Goal: Task Accomplishment & Management: Manage account settings

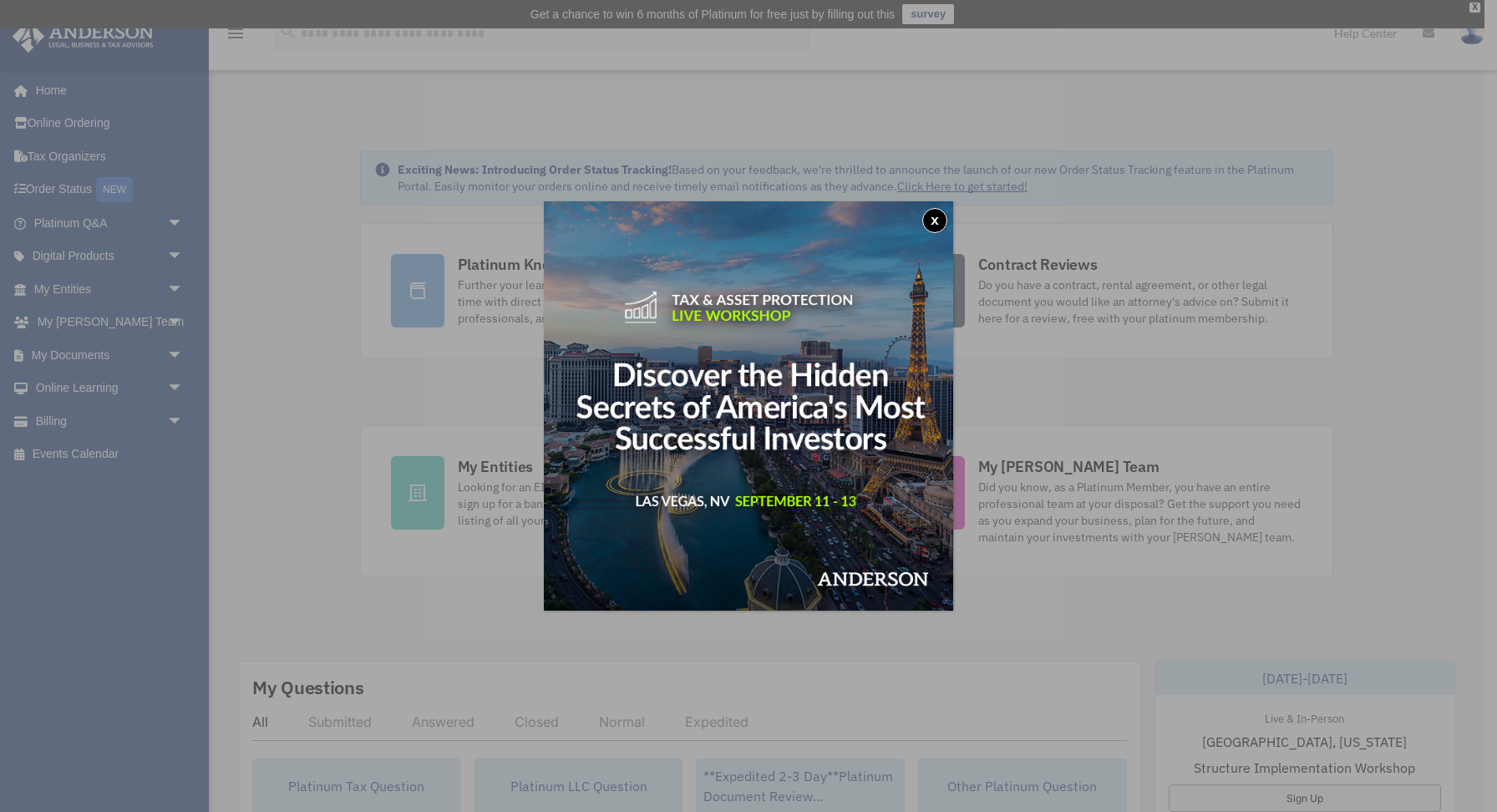
click at [938, 226] on button "x" at bounding box center [935, 221] width 25 height 25
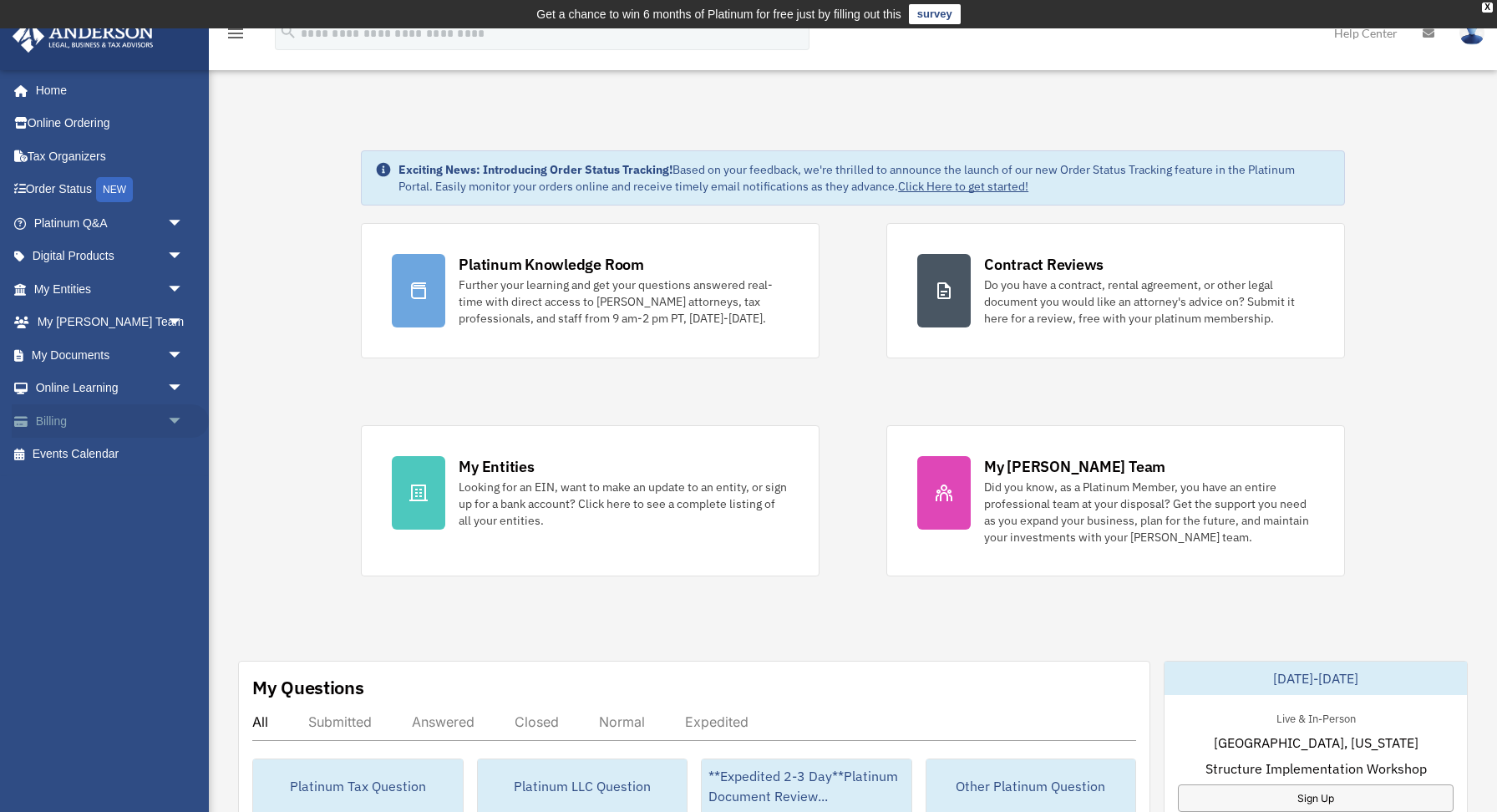
click at [108, 406] on link "Billing arrow_drop_down" at bounding box center [110, 421] width 197 height 34
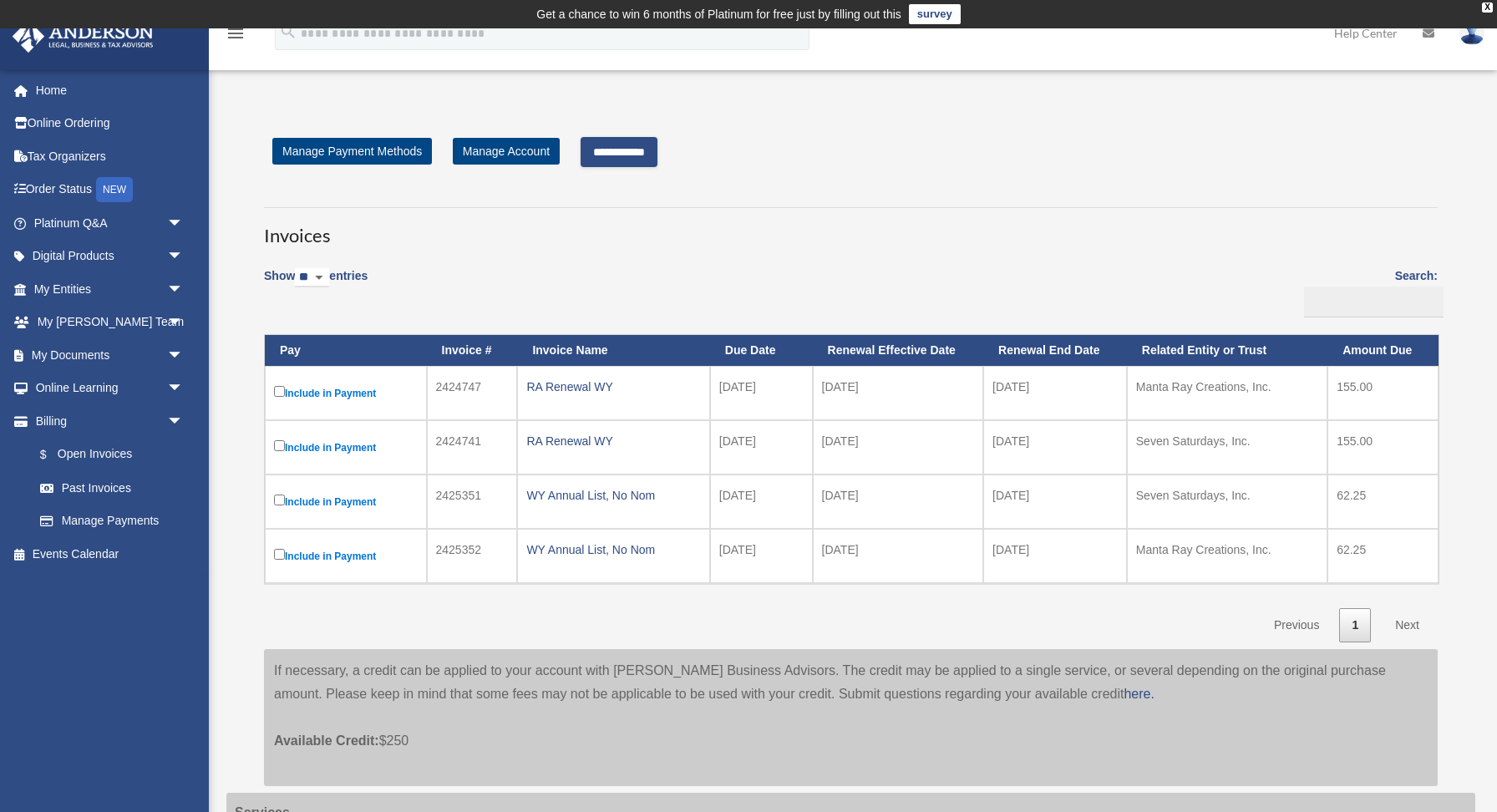
click at [640, 158] on input "**********" at bounding box center [618, 152] width 77 height 30
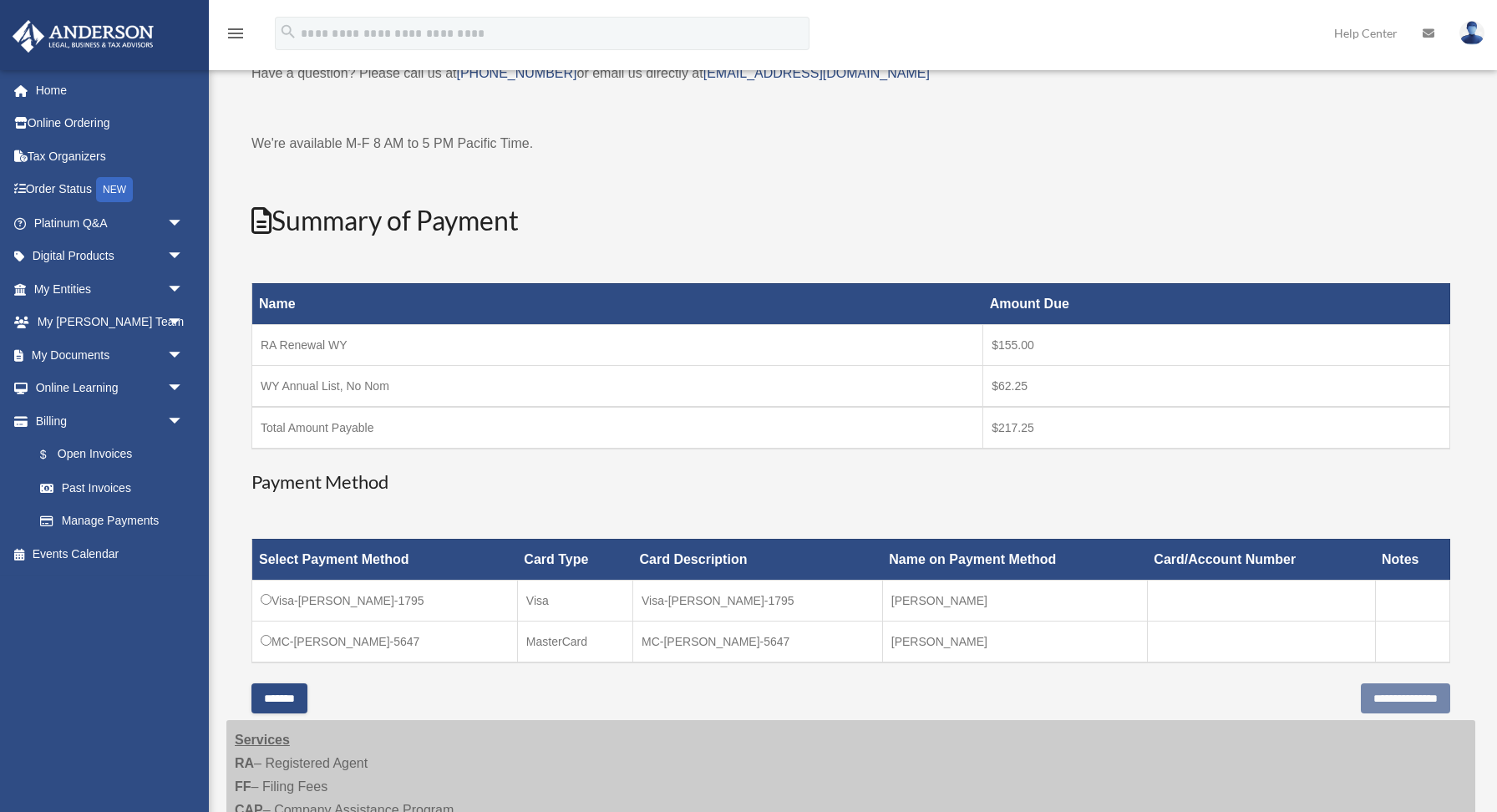
scroll to position [17, 0]
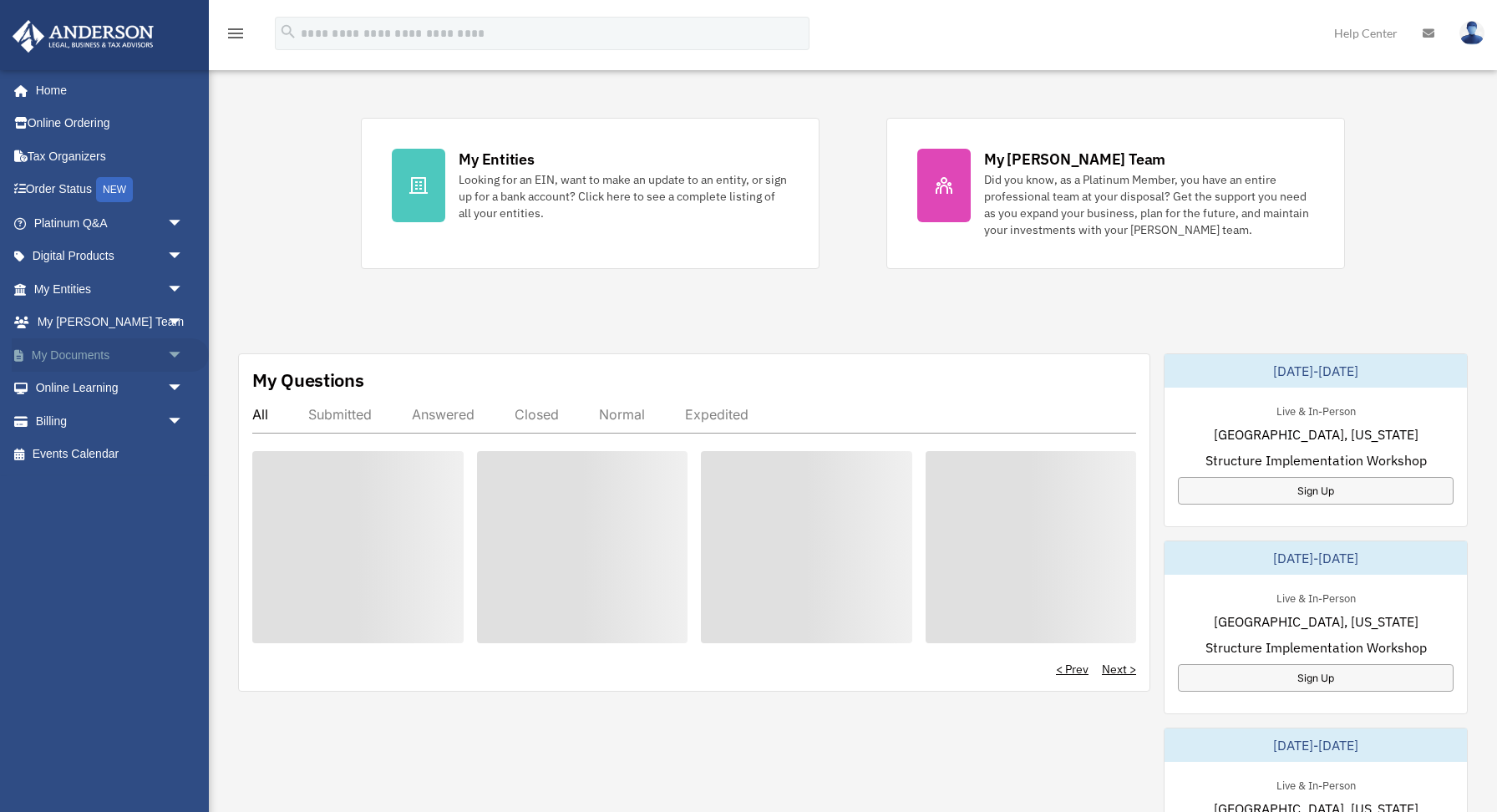
scroll to position [300, 0]
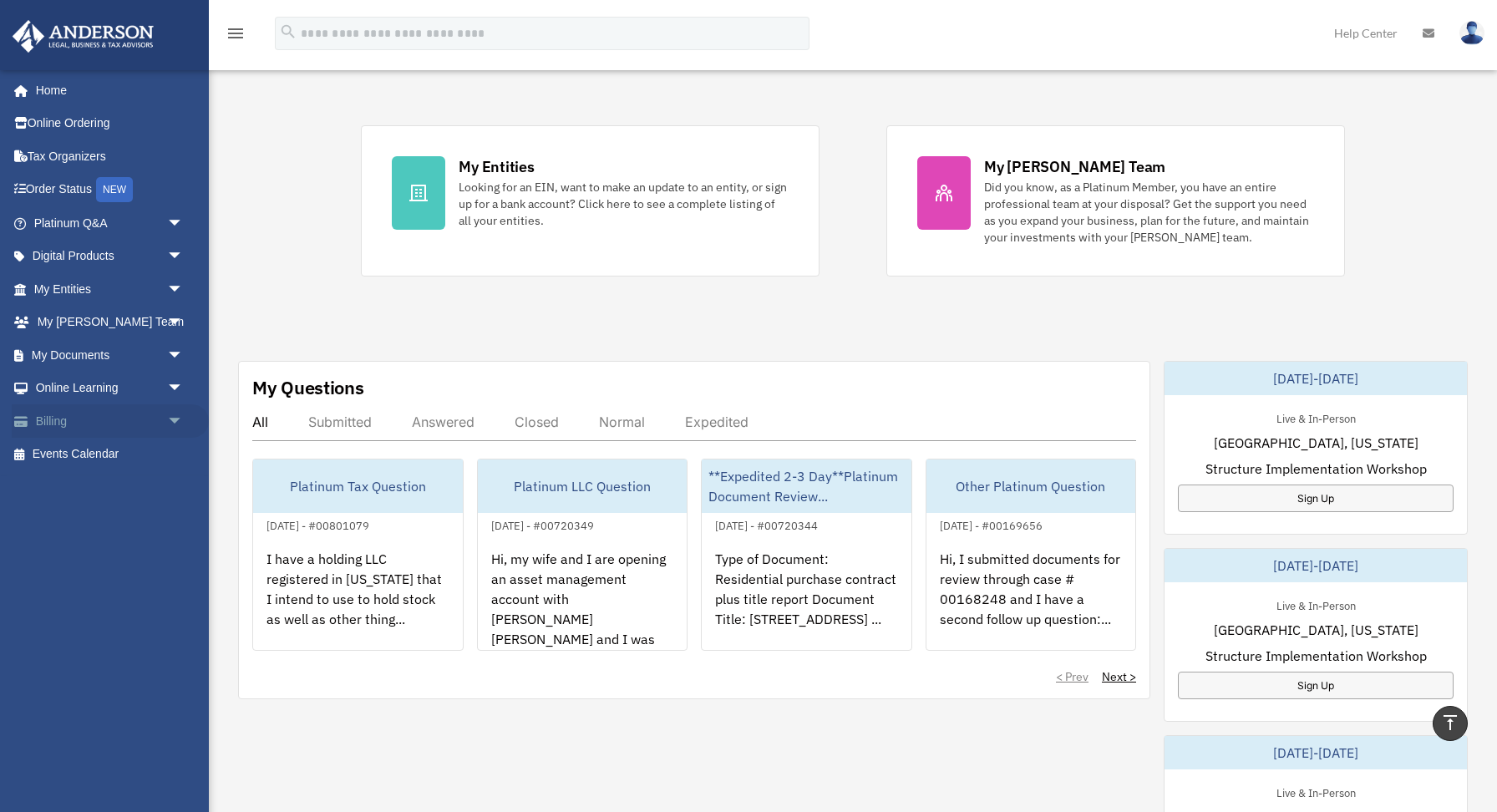
click at [94, 418] on link "Billing arrow_drop_down" at bounding box center [110, 421] width 197 height 34
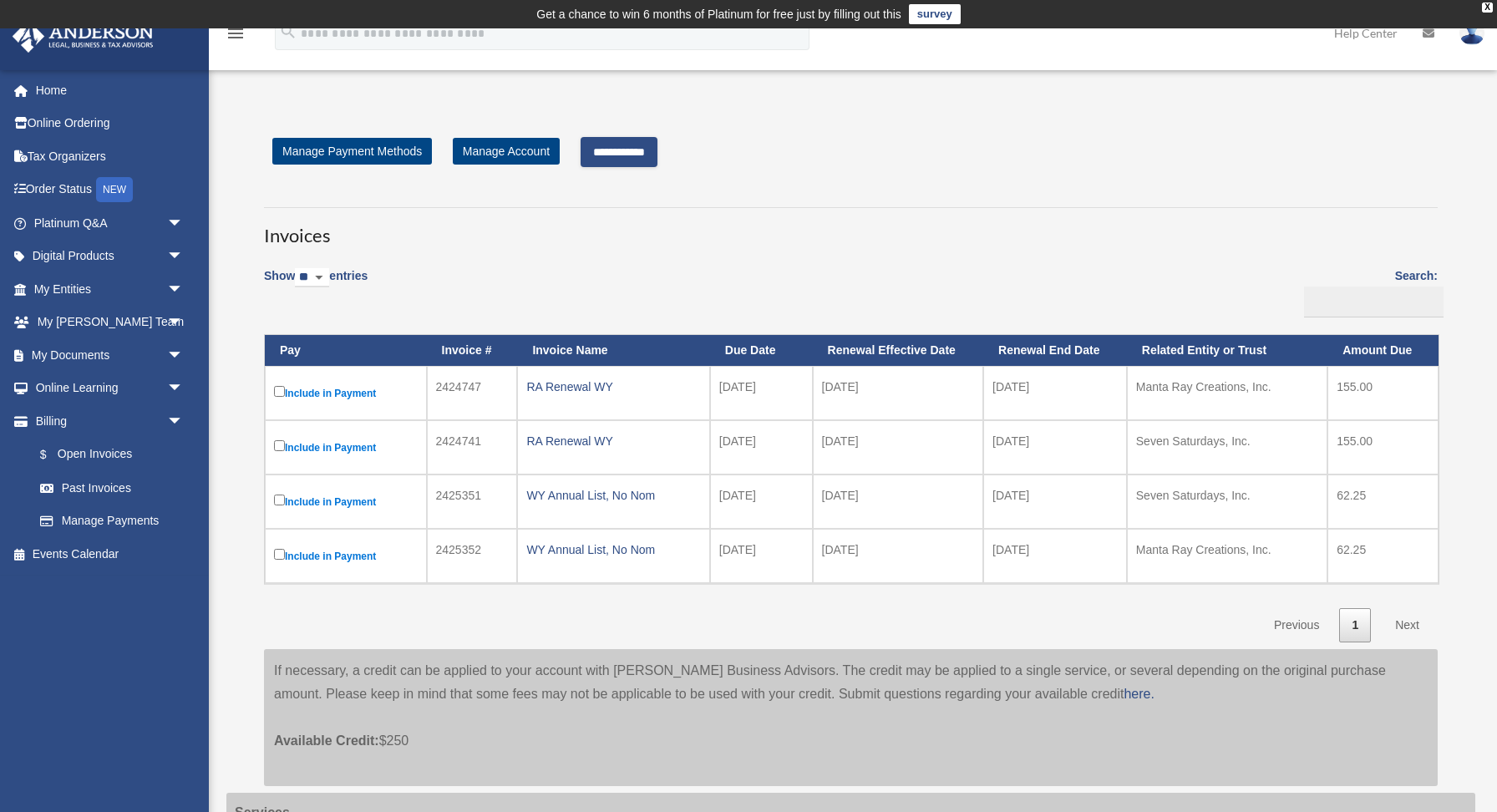
click at [645, 125] on div "**********" at bounding box center [850, 637] width 1249 height 1040
click at [645, 147] on input "**********" at bounding box center [618, 152] width 77 height 30
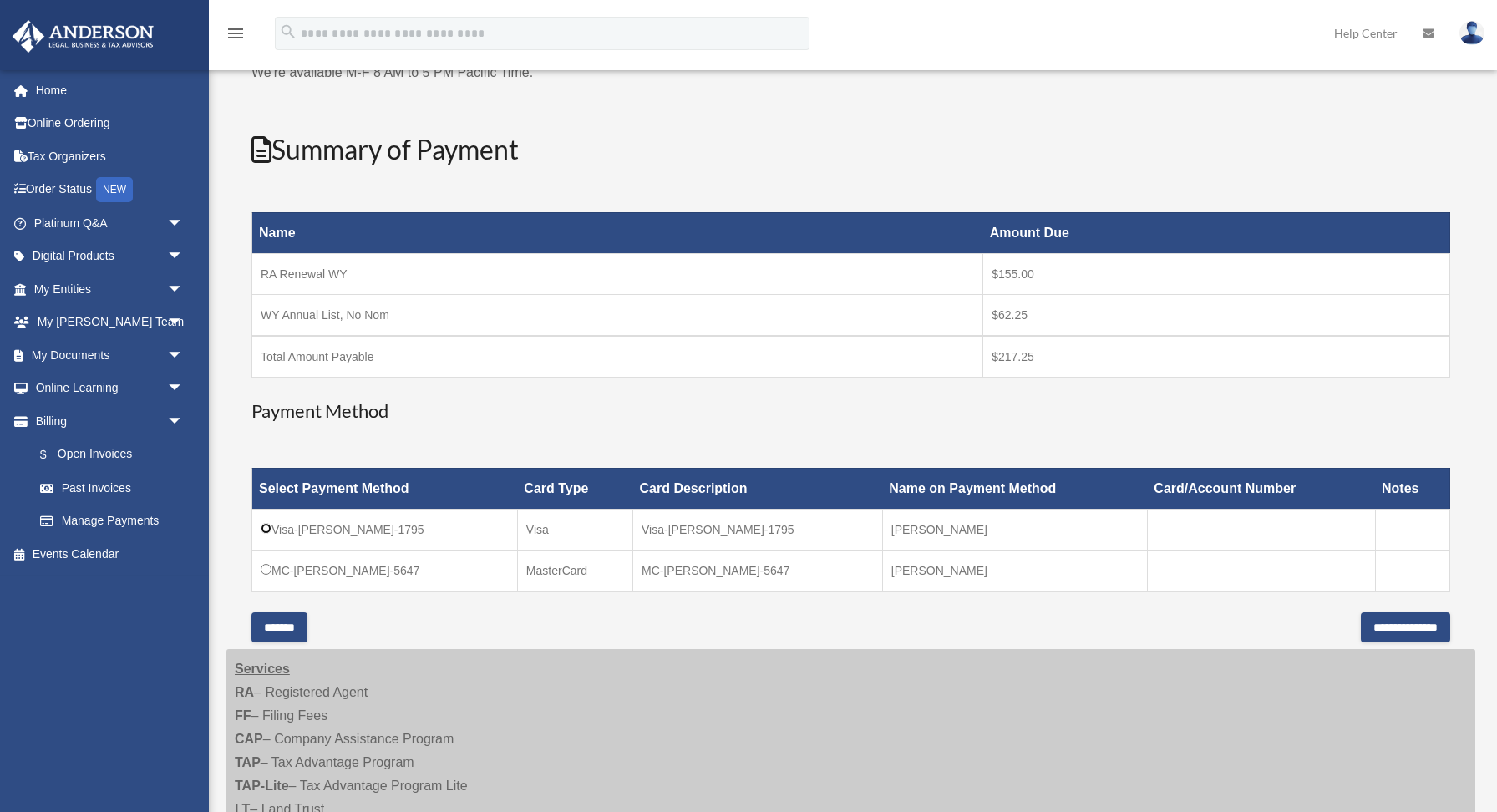
scroll to position [170, 0]
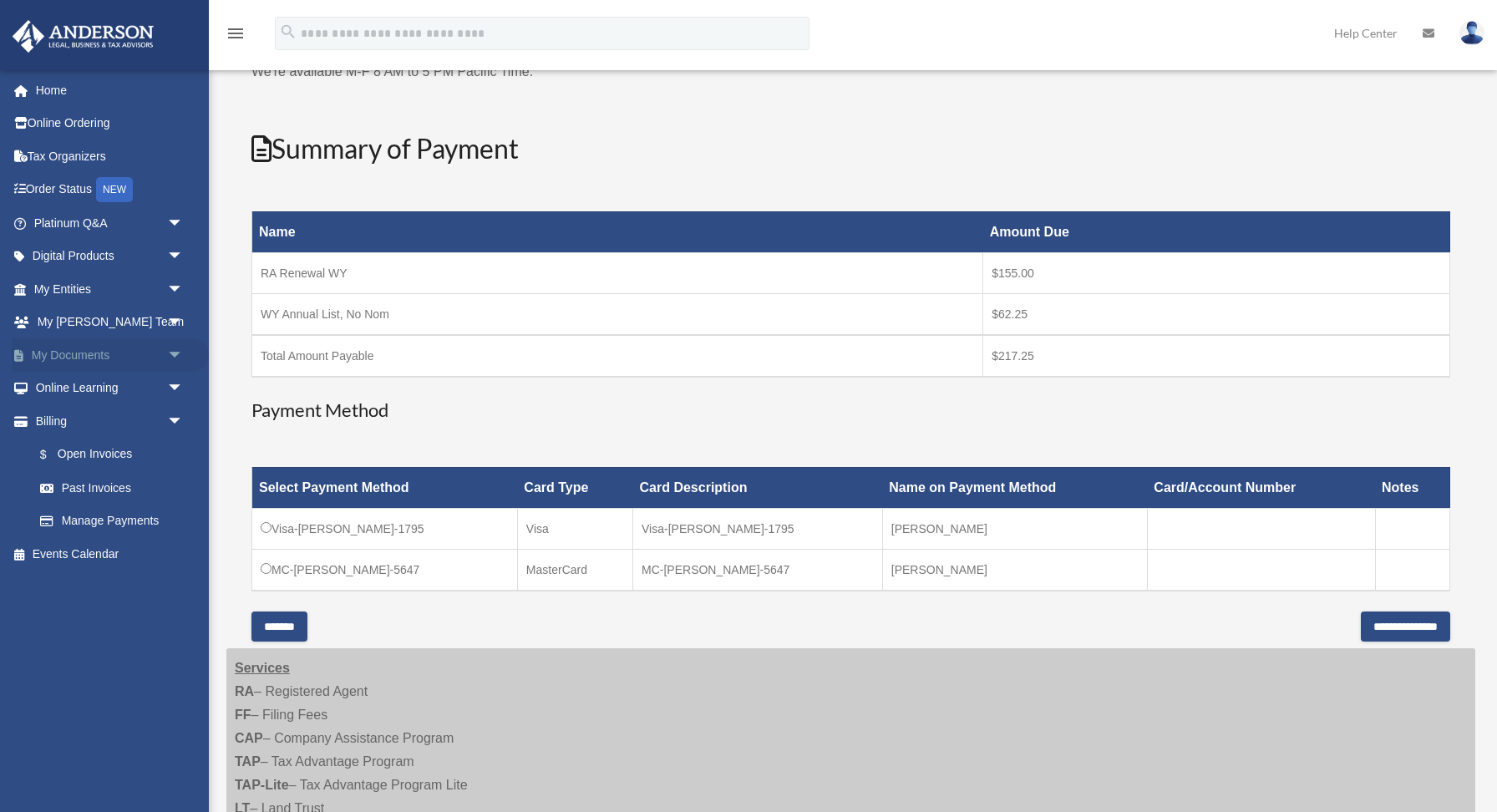
click at [97, 354] on link "My Documents arrow_drop_down" at bounding box center [110, 355] width 197 height 34
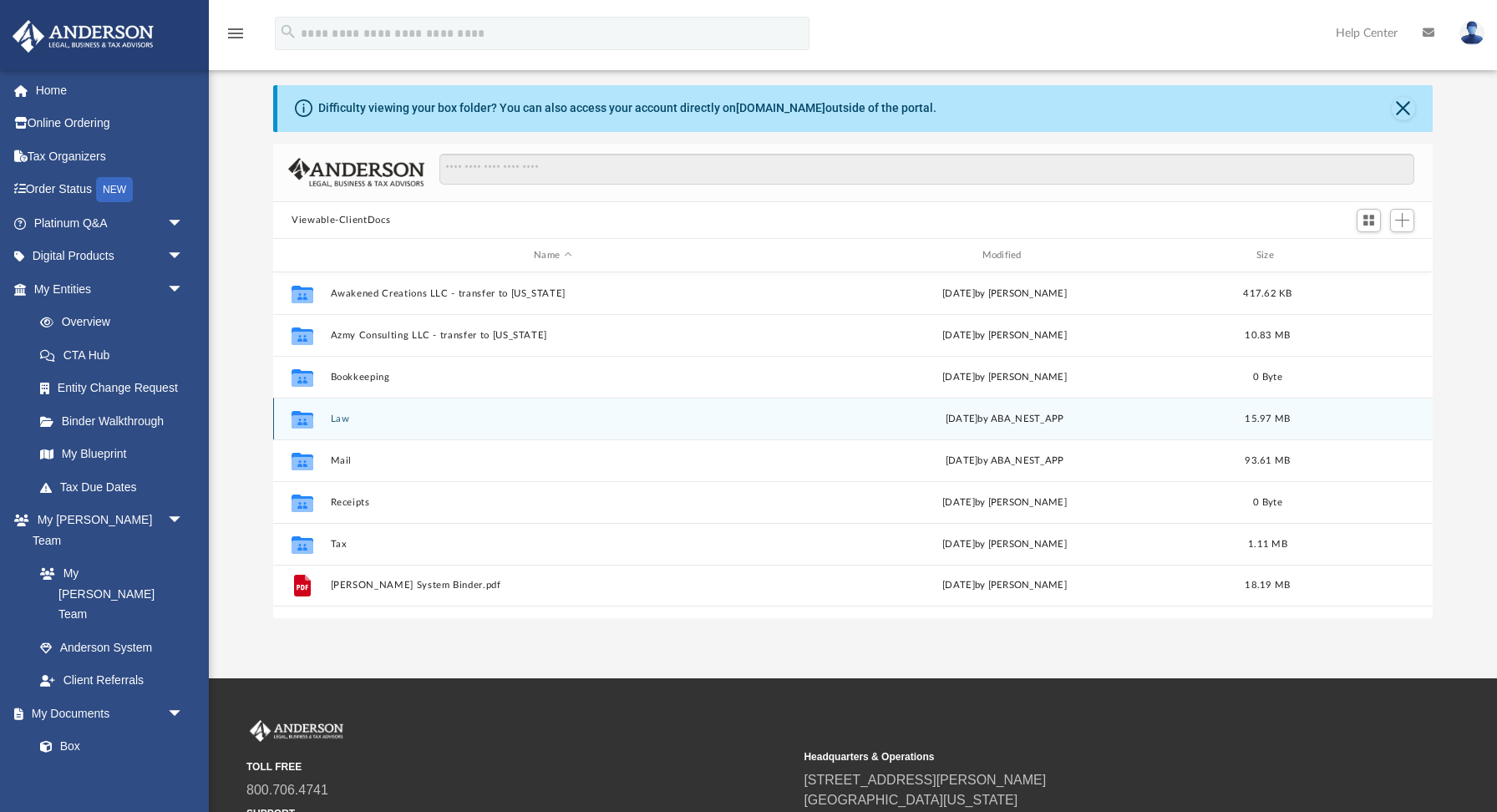
scroll to position [53, 0]
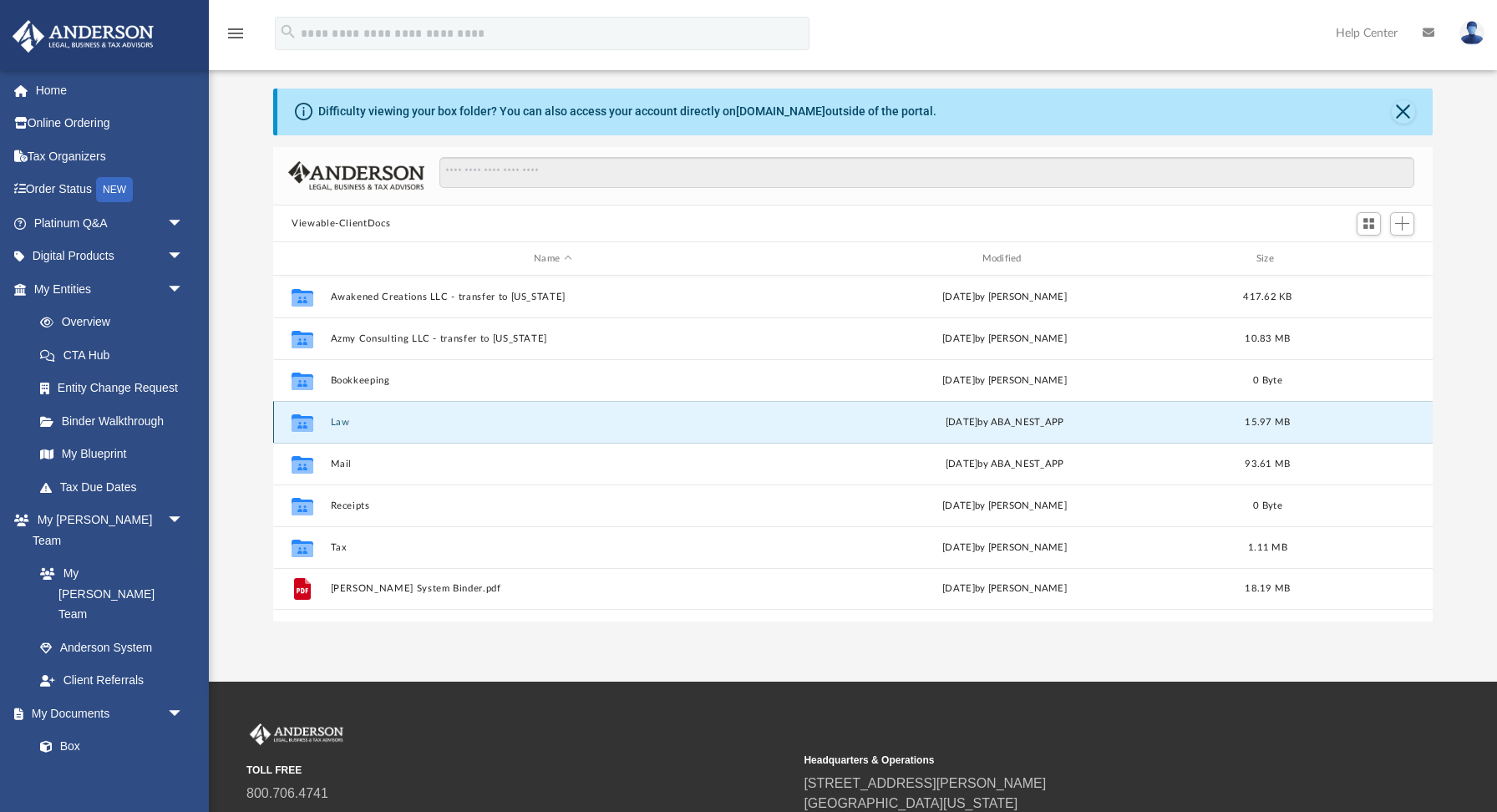
click at [339, 422] on button "Law" at bounding box center [553, 422] width 445 height 11
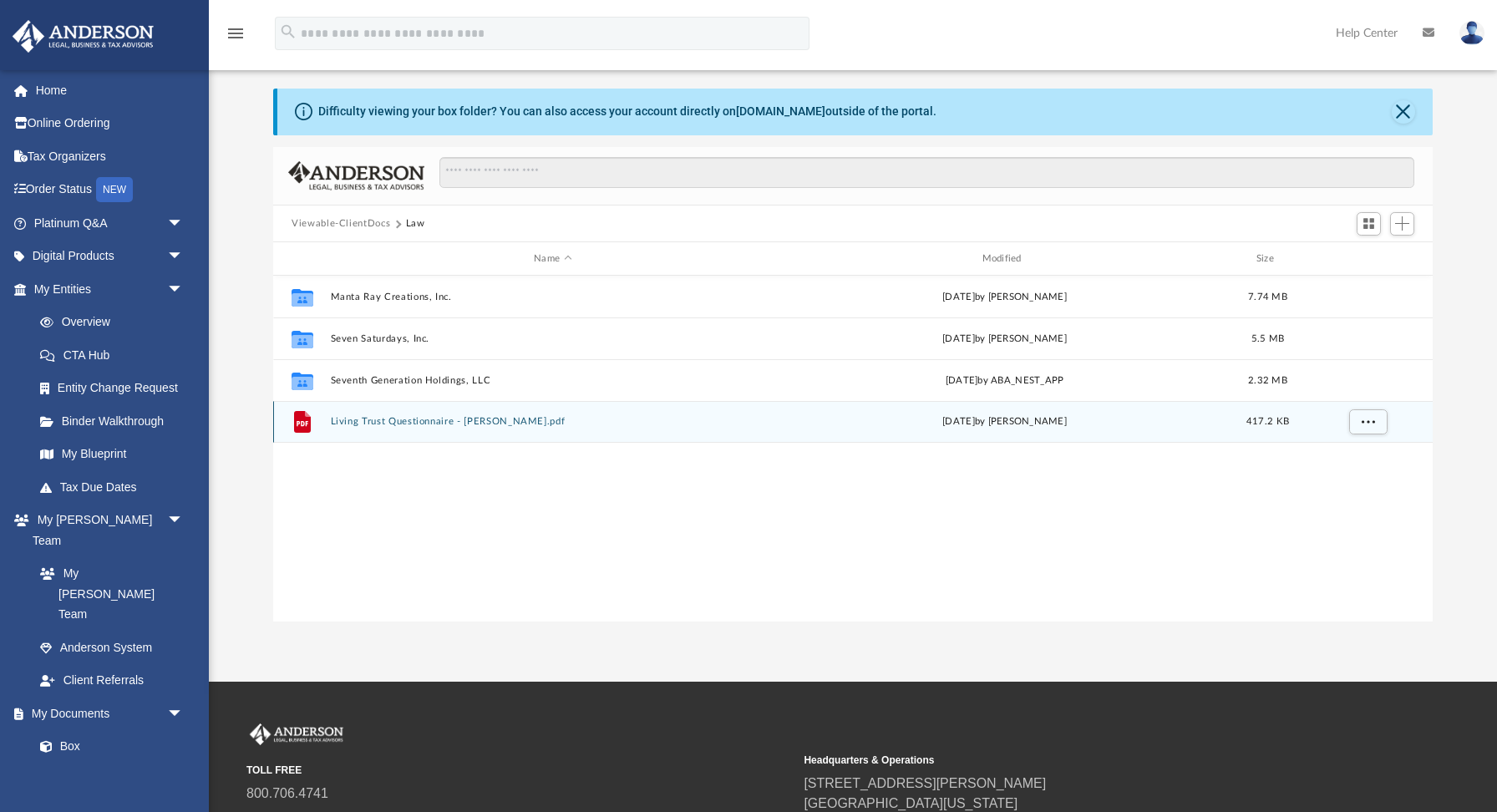
click at [409, 426] on button "Living Trust Questionnaire - Richardson-Azmy.pdf" at bounding box center [553, 422] width 445 height 11
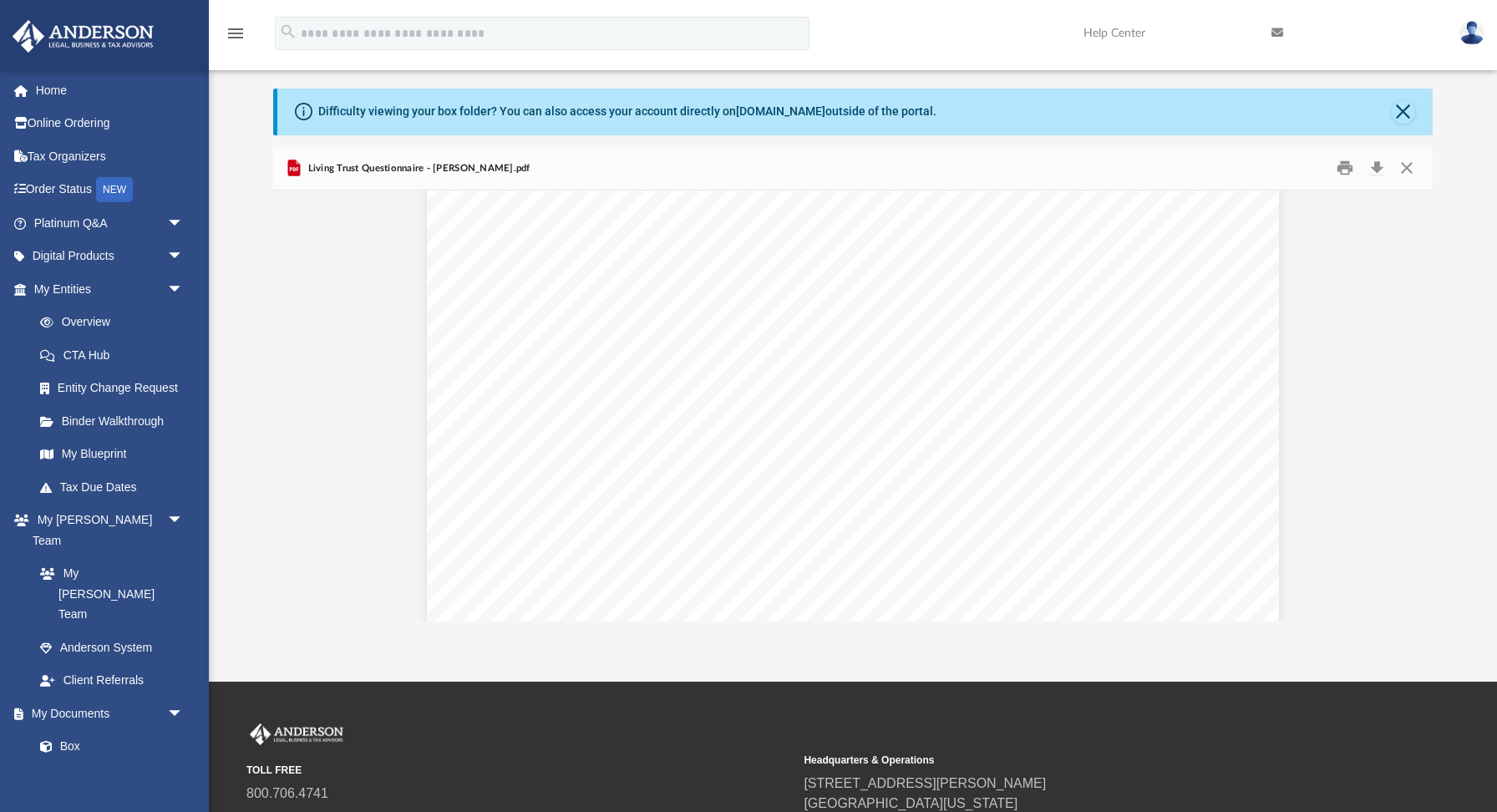
scroll to position [0, 0]
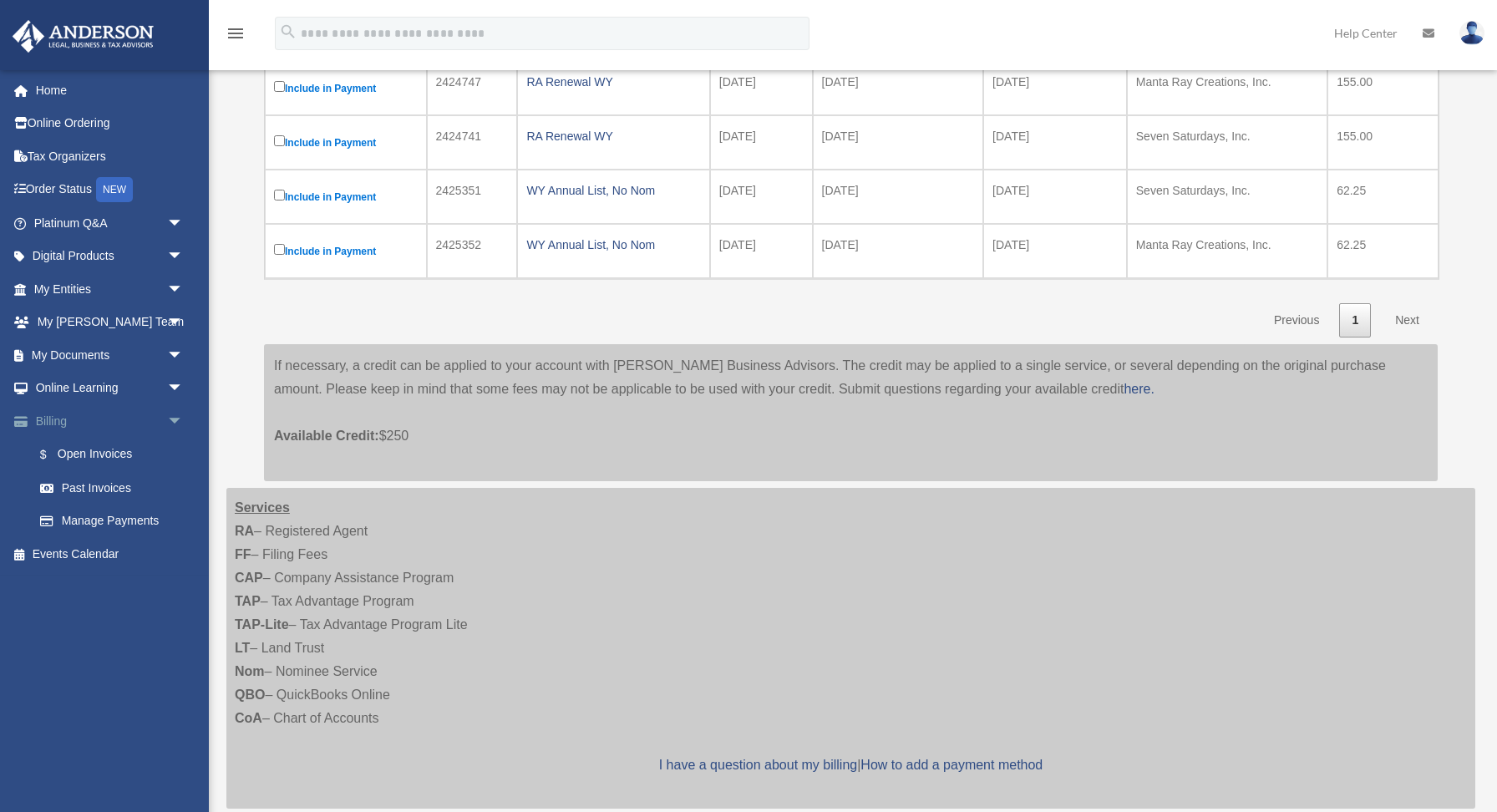
scroll to position [307, 0]
click at [99, 356] on link "My Documents arrow_drop_down" at bounding box center [110, 355] width 197 height 34
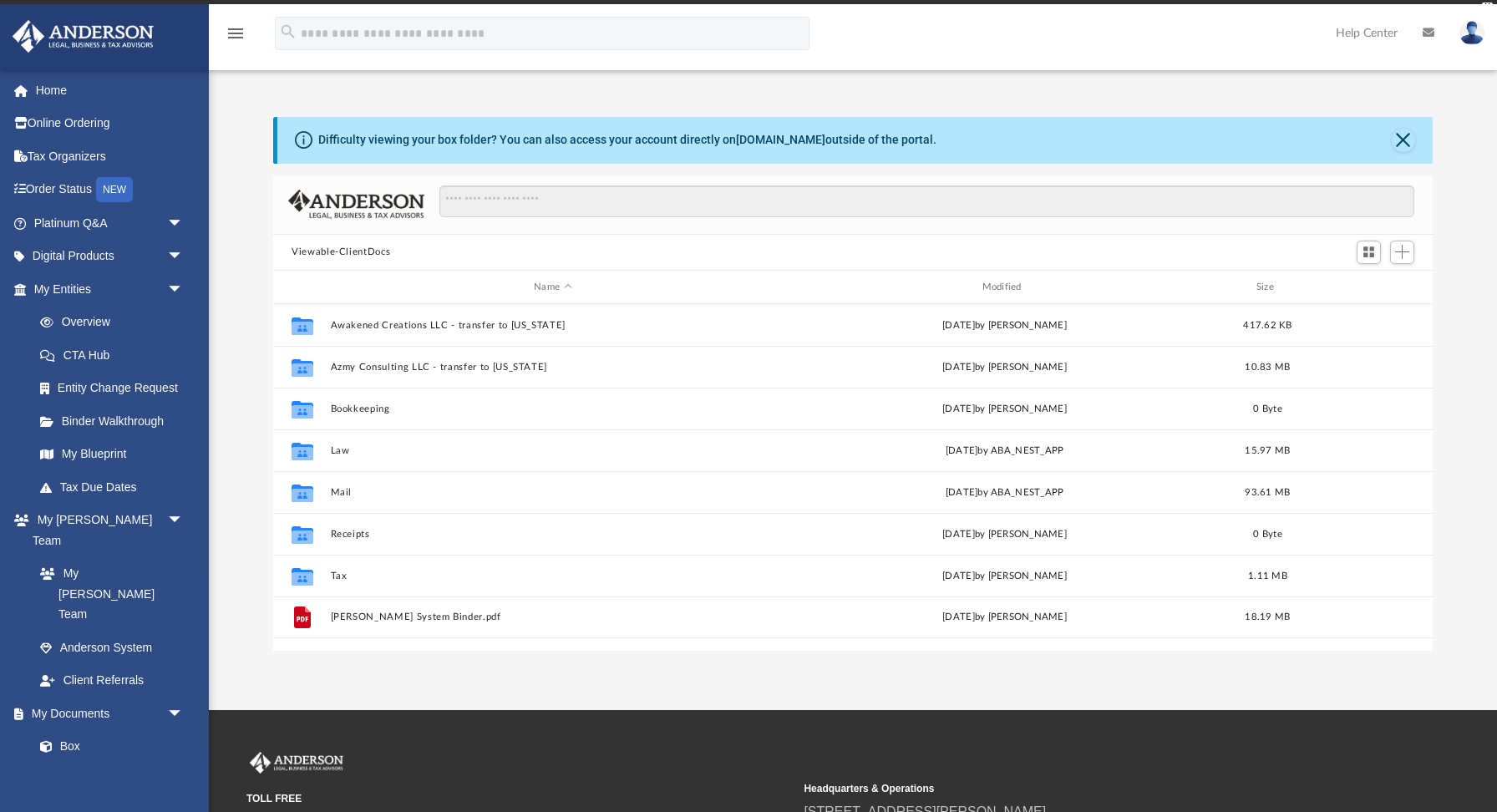
scroll to position [379, 1159]
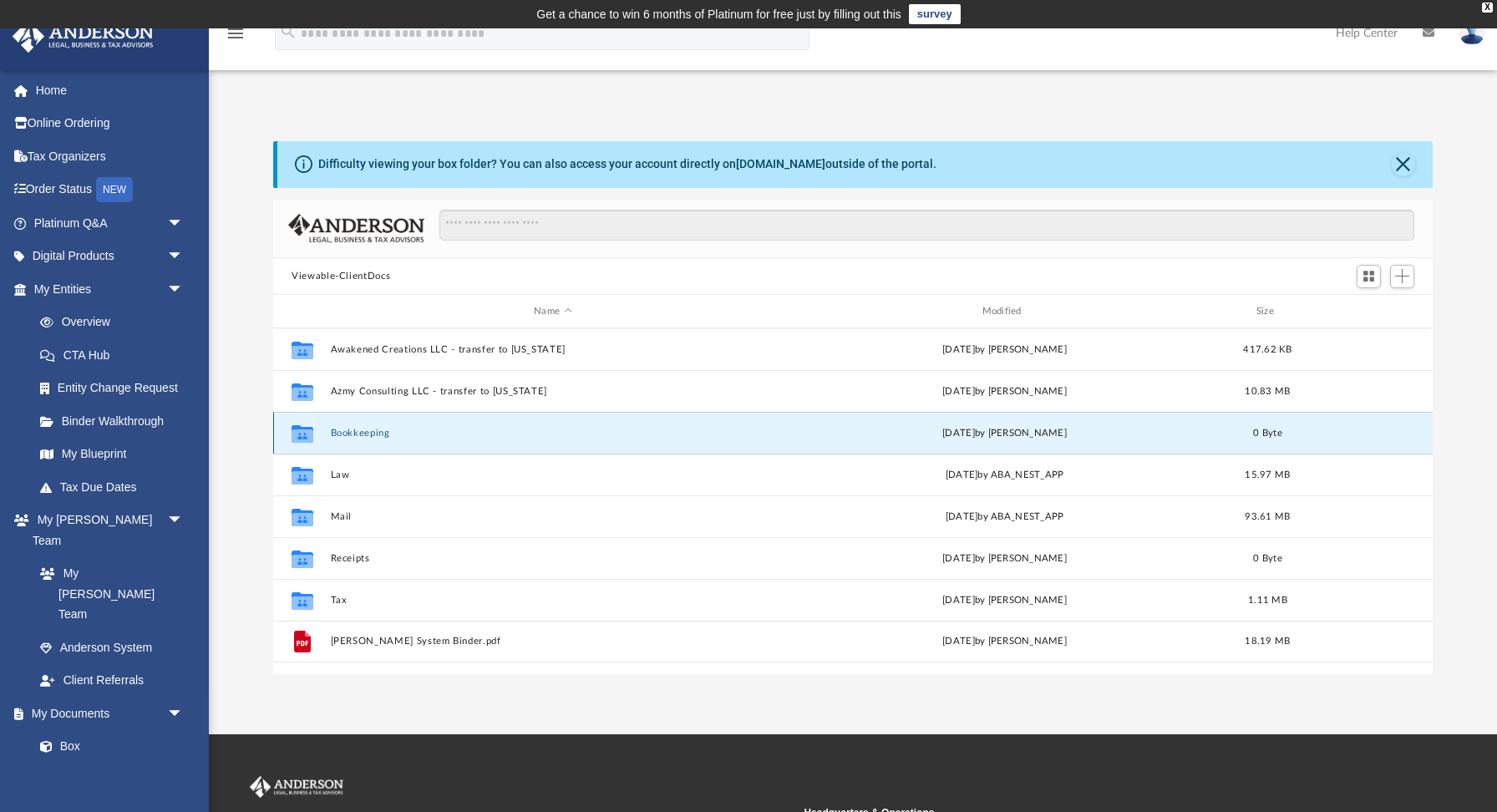
click at [377, 435] on button "Bookkeeping" at bounding box center [553, 433] width 445 height 11
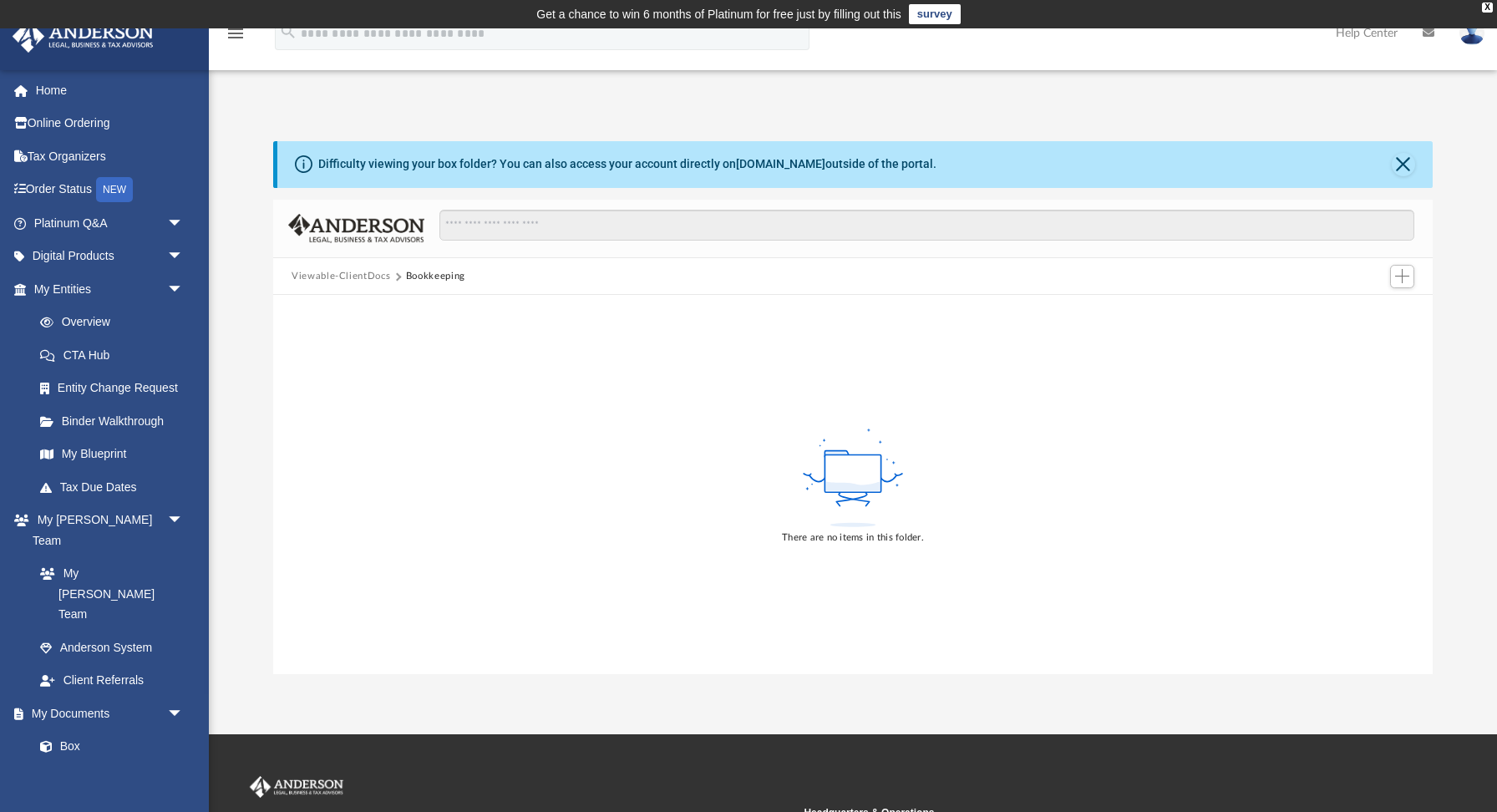
click at [337, 278] on button "Viewable-ClientDocs" at bounding box center [341, 276] width 98 height 15
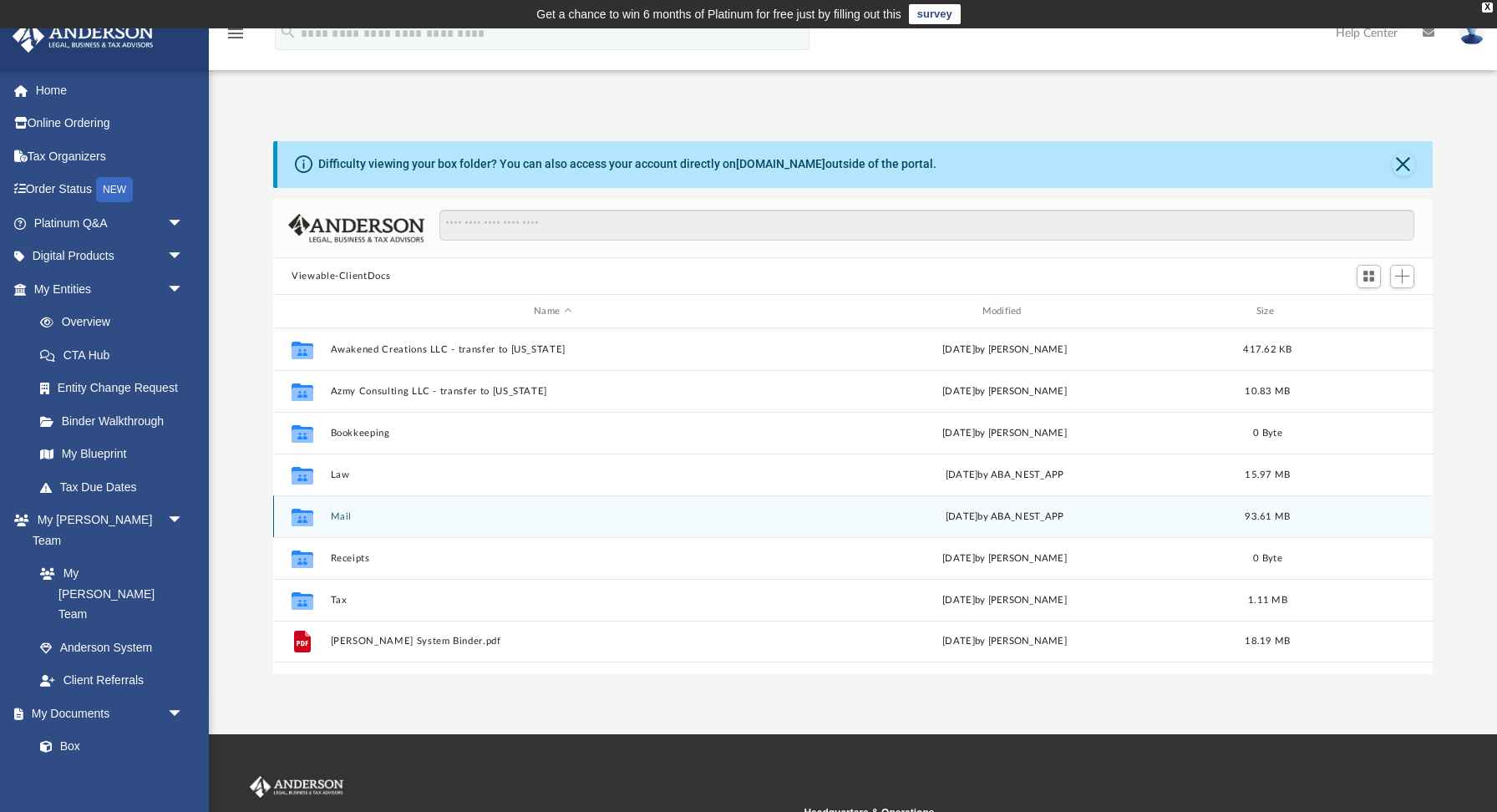
click at [349, 516] on button "Mail" at bounding box center [553, 516] width 445 height 11
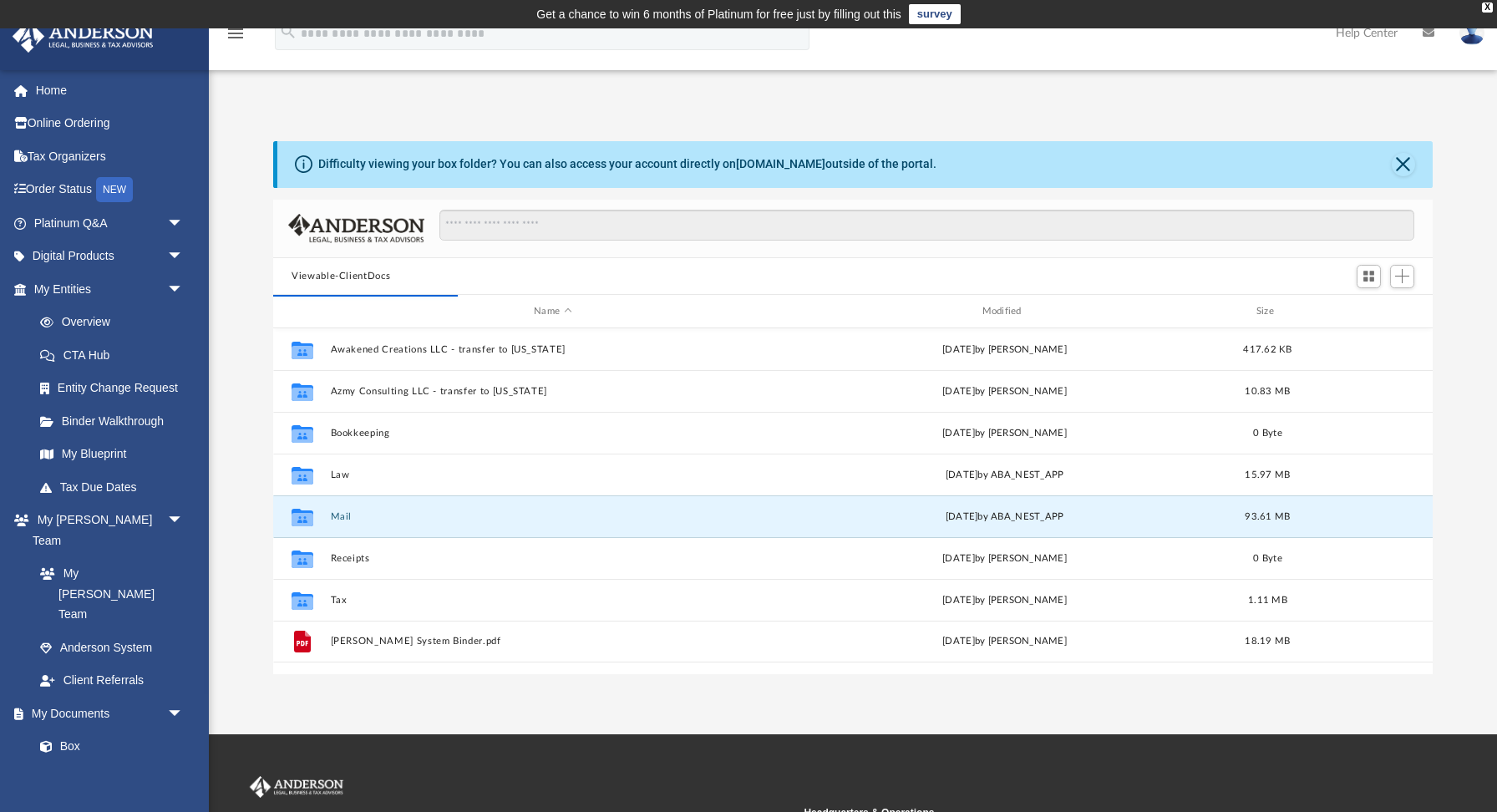
click at [357, 280] on button "Viewable-ClientDocs" at bounding box center [341, 276] width 98 height 15
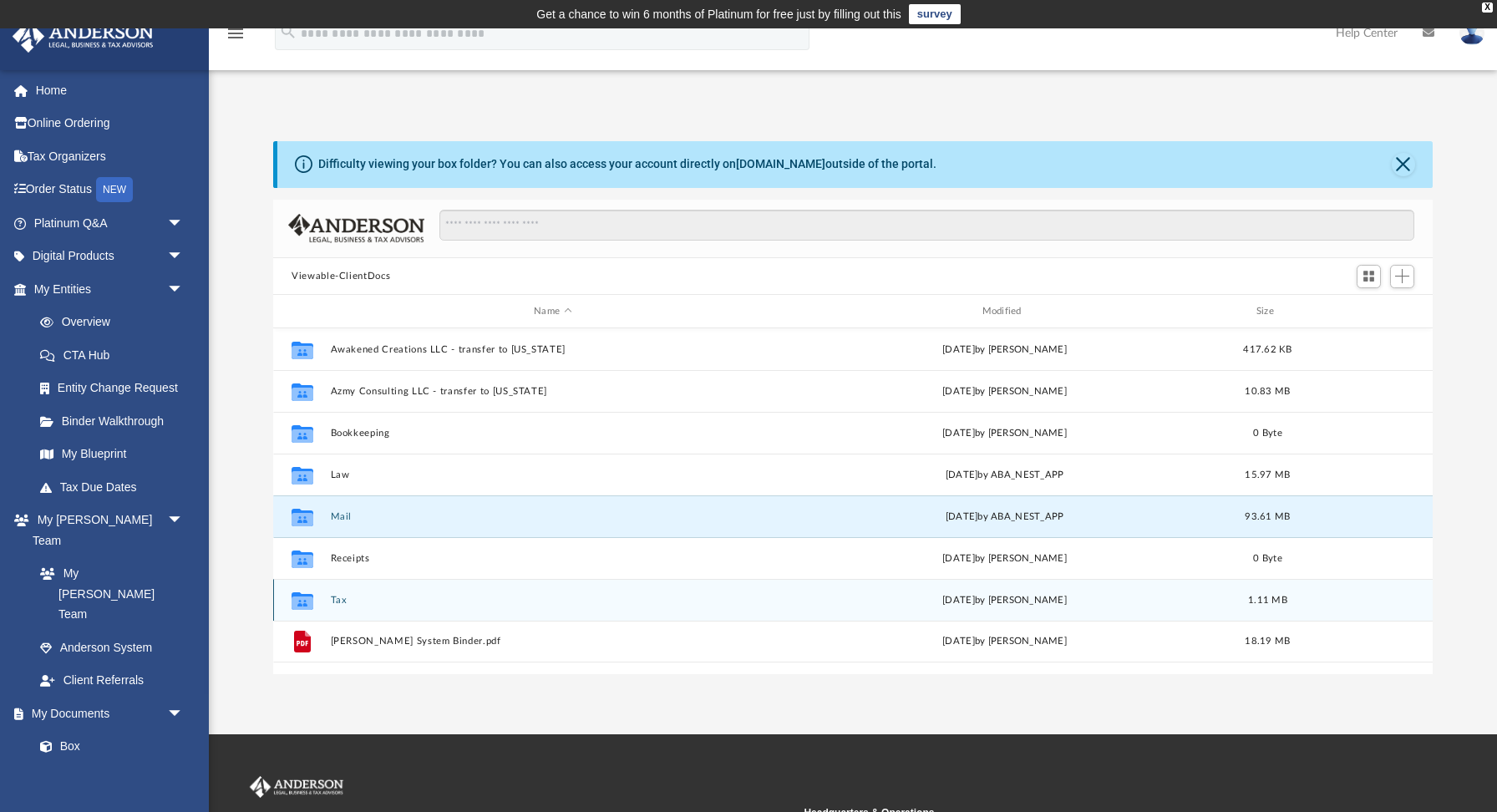
click at [335, 600] on button "Tax" at bounding box center [553, 600] width 445 height 11
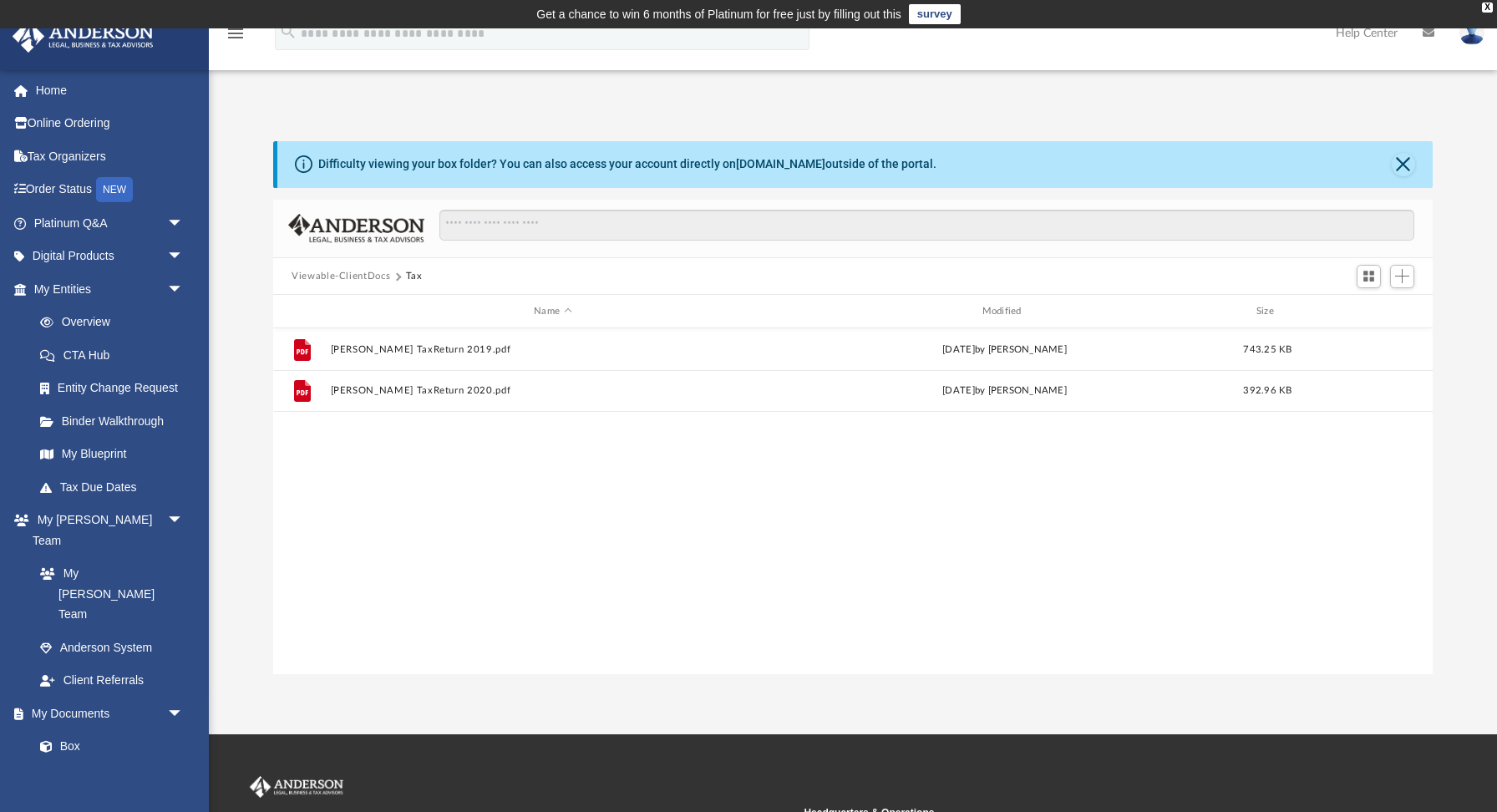
click at [354, 278] on button "Viewable-ClientDocs" at bounding box center [341, 276] width 98 height 15
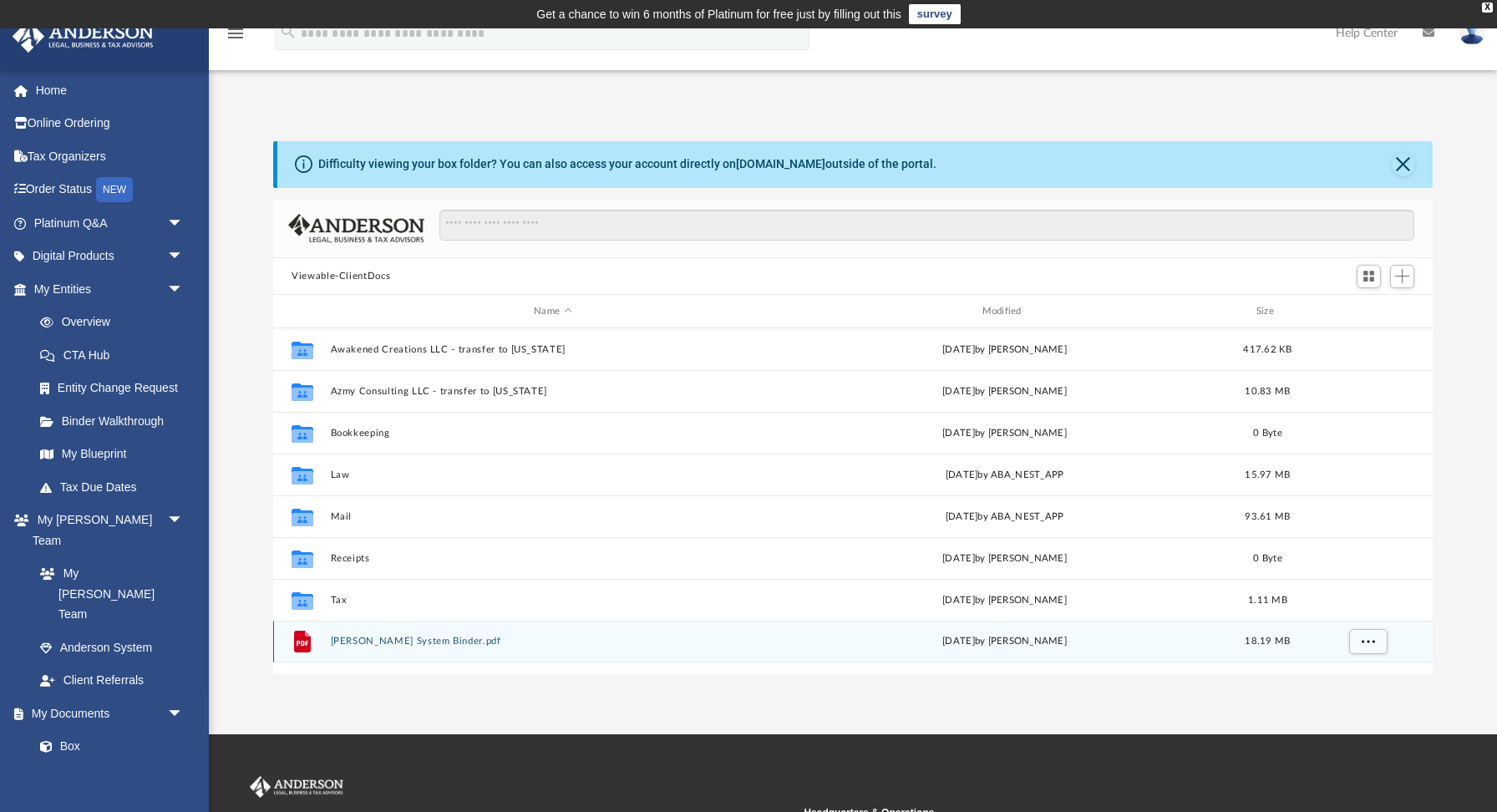
click at [378, 640] on button "Anderson System Binder.pdf" at bounding box center [553, 642] width 445 height 11
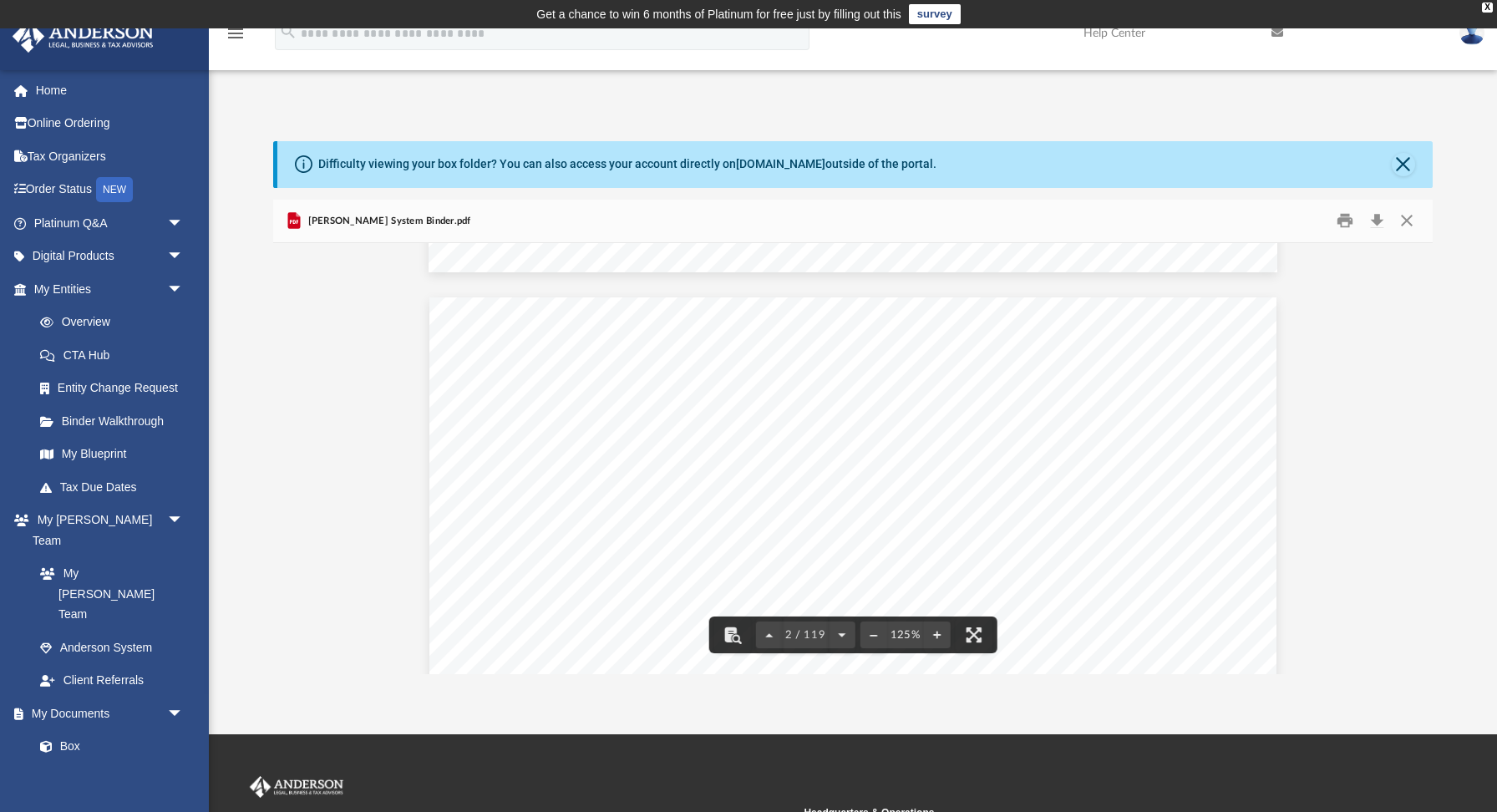
scroll to position [0, 0]
click at [1403, 212] on button "Close" at bounding box center [1406, 221] width 30 height 25
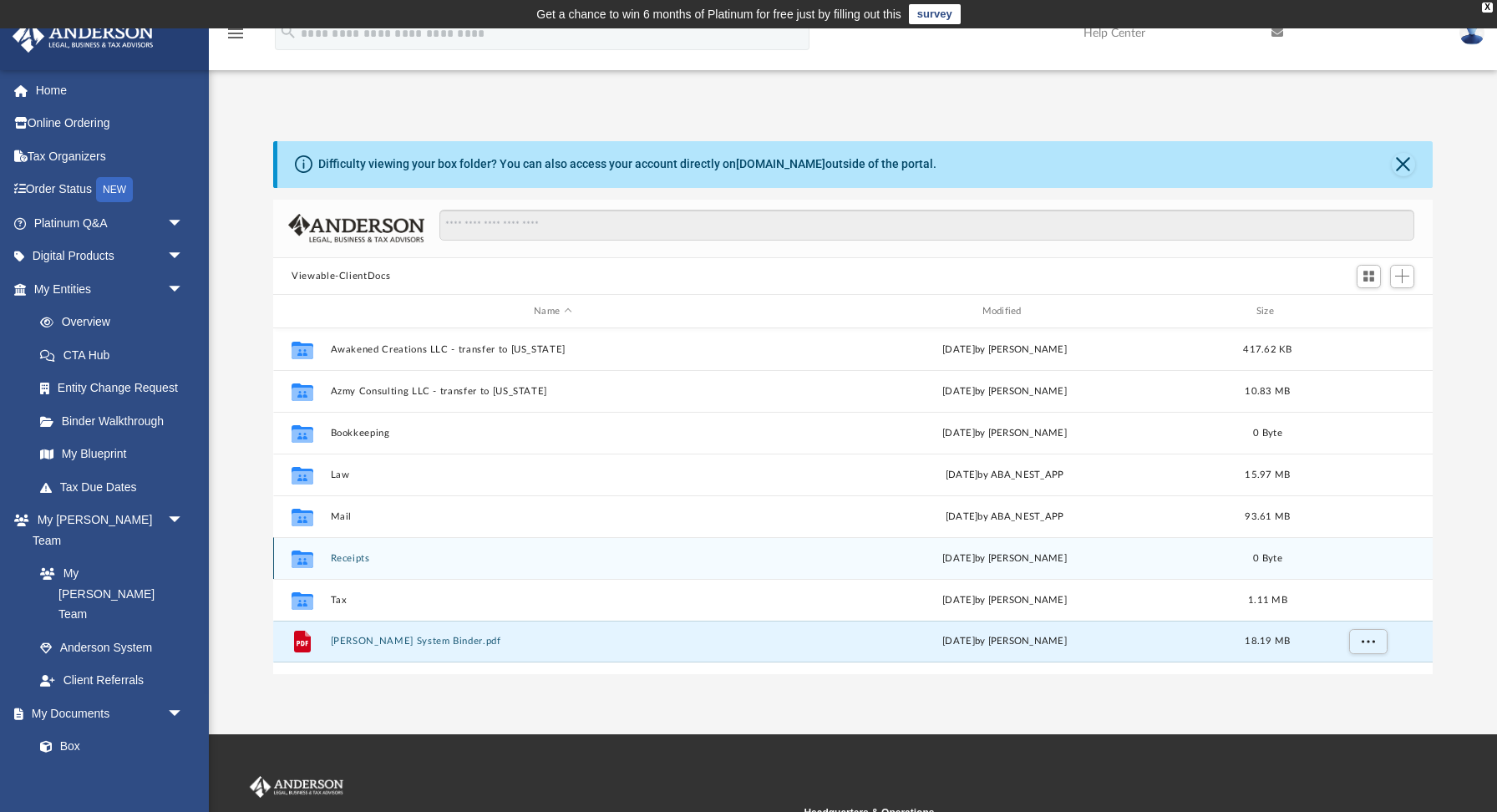
click at [353, 558] on button "Receipts" at bounding box center [553, 558] width 445 height 11
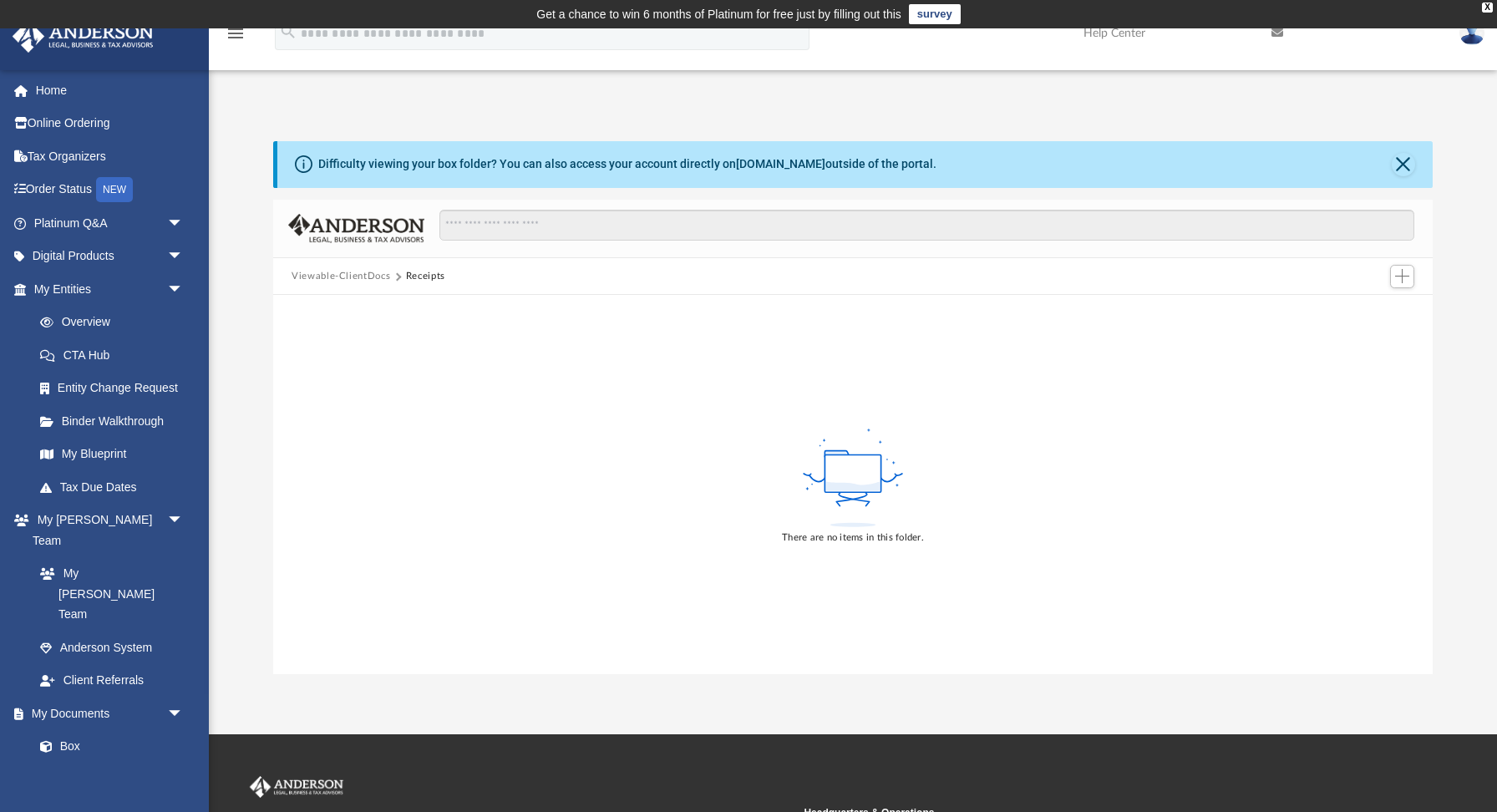
click at [362, 269] on button "Viewable-ClientDocs" at bounding box center [341, 276] width 98 height 15
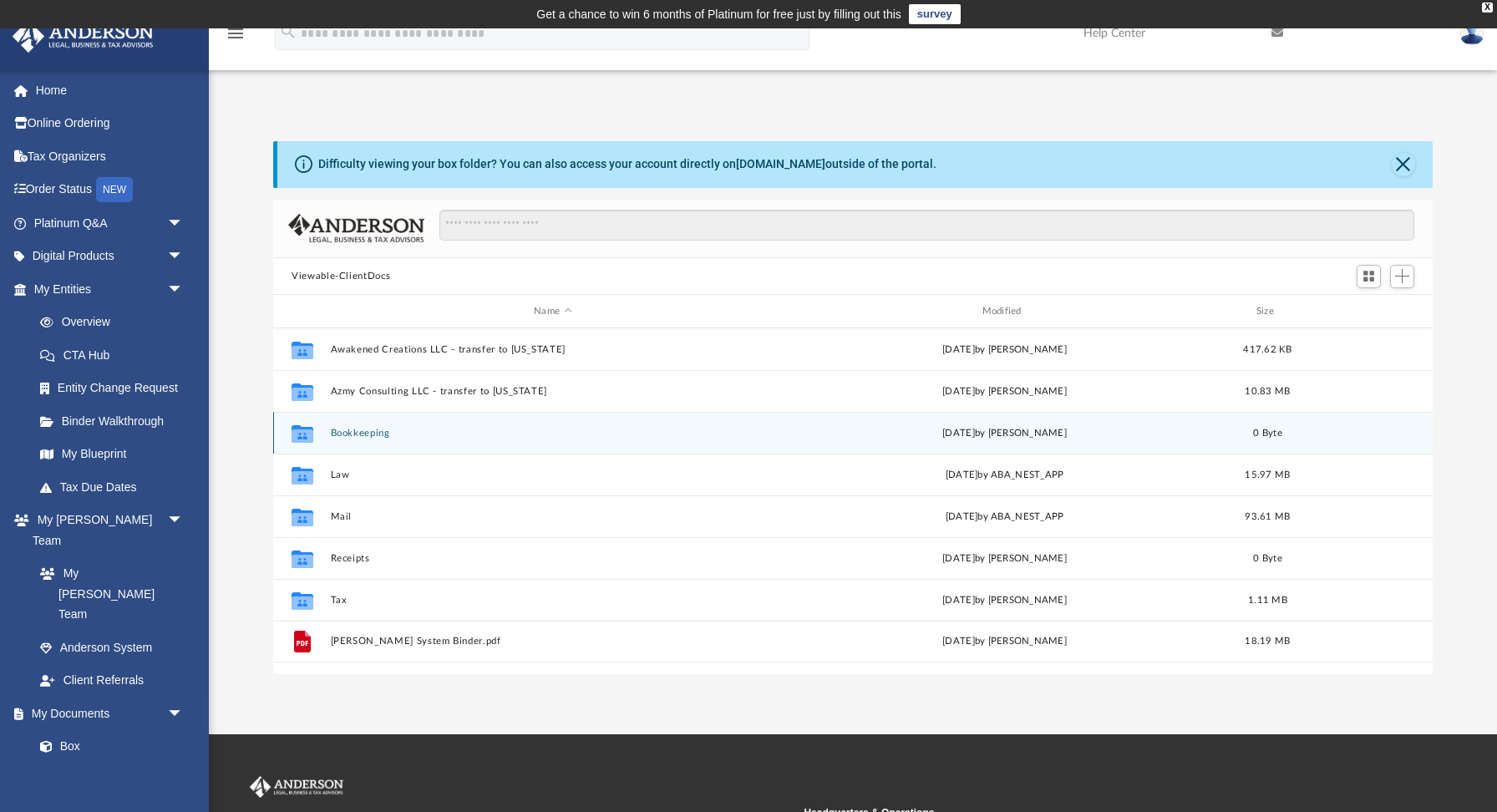
scroll to position [379, 1159]
click at [375, 429] on button "Bookkeeping" at bounding box center [553, 433] width 445 height 11
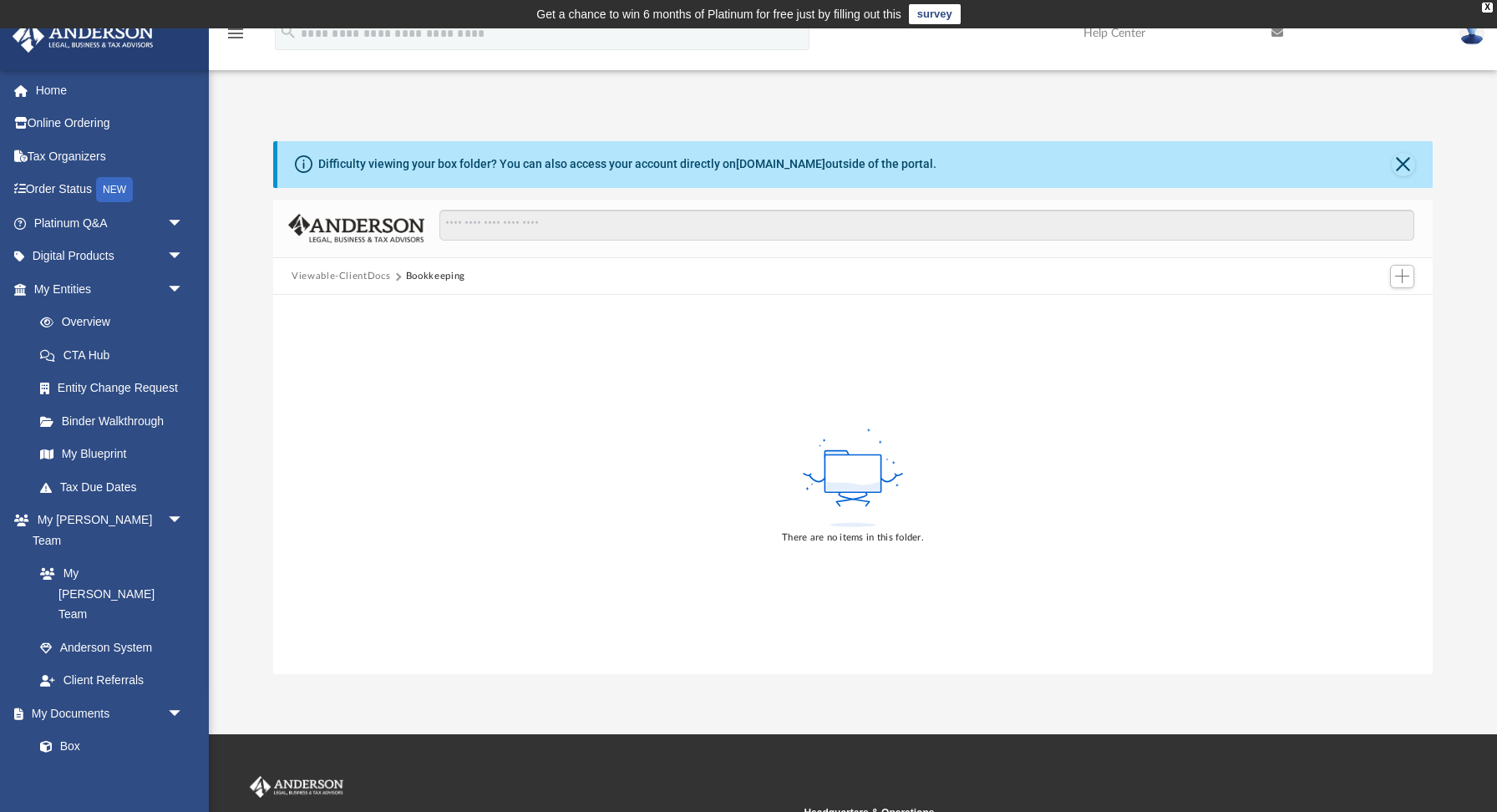
click at [359, 289] on div "Viewable-ClientDocs Bookkeeping" at bounding box center [852, 276] width 1160 height 36
click at [358, 282] on button "Viewable-ClientDocs" at bounding box center [341, 276] width 98 height 15
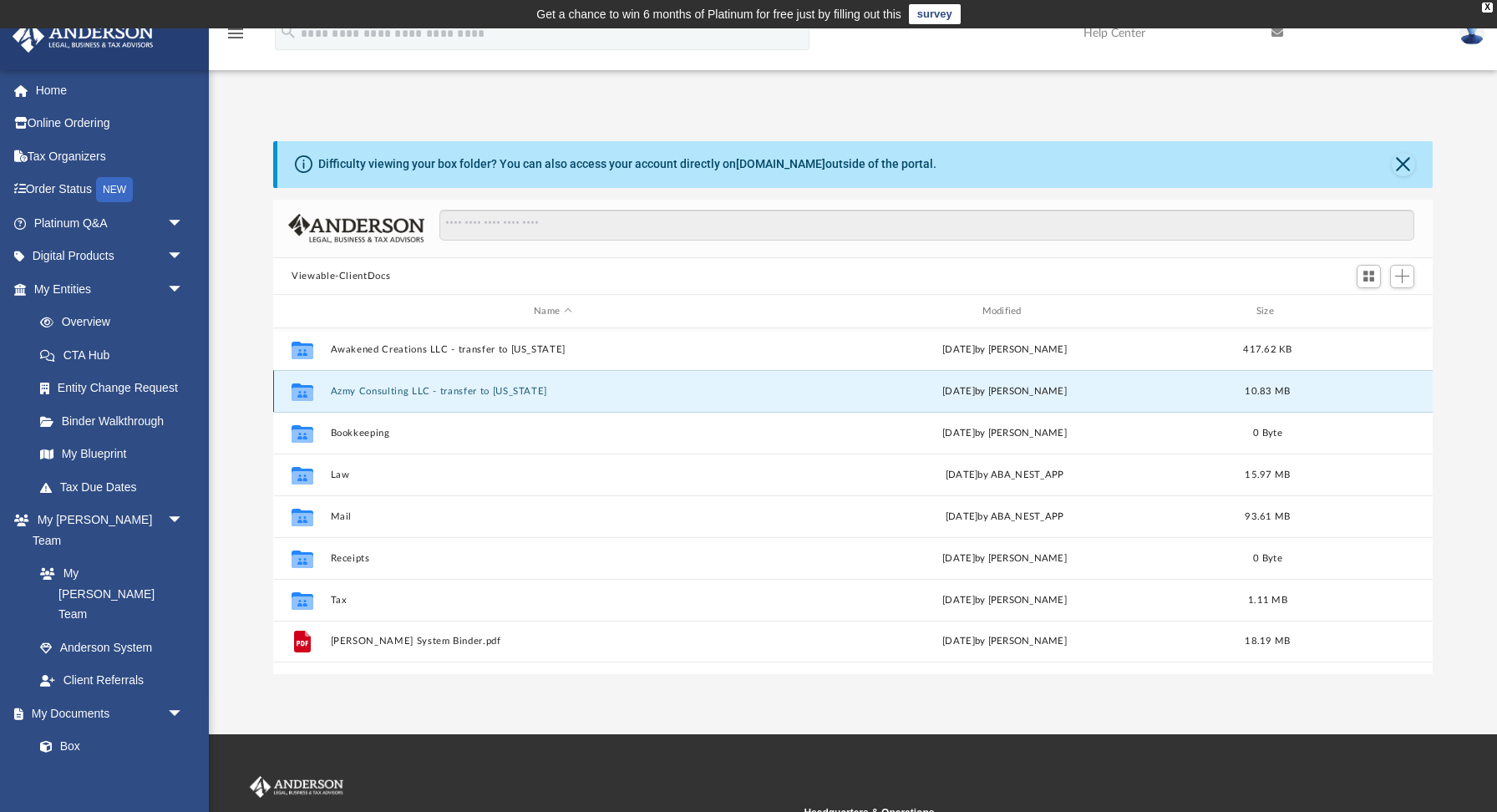
click at [354, 388] on button "Azmy Consulting LLC - transfer to Hawaii" at bounding box center [553, 391] width 445 height 11
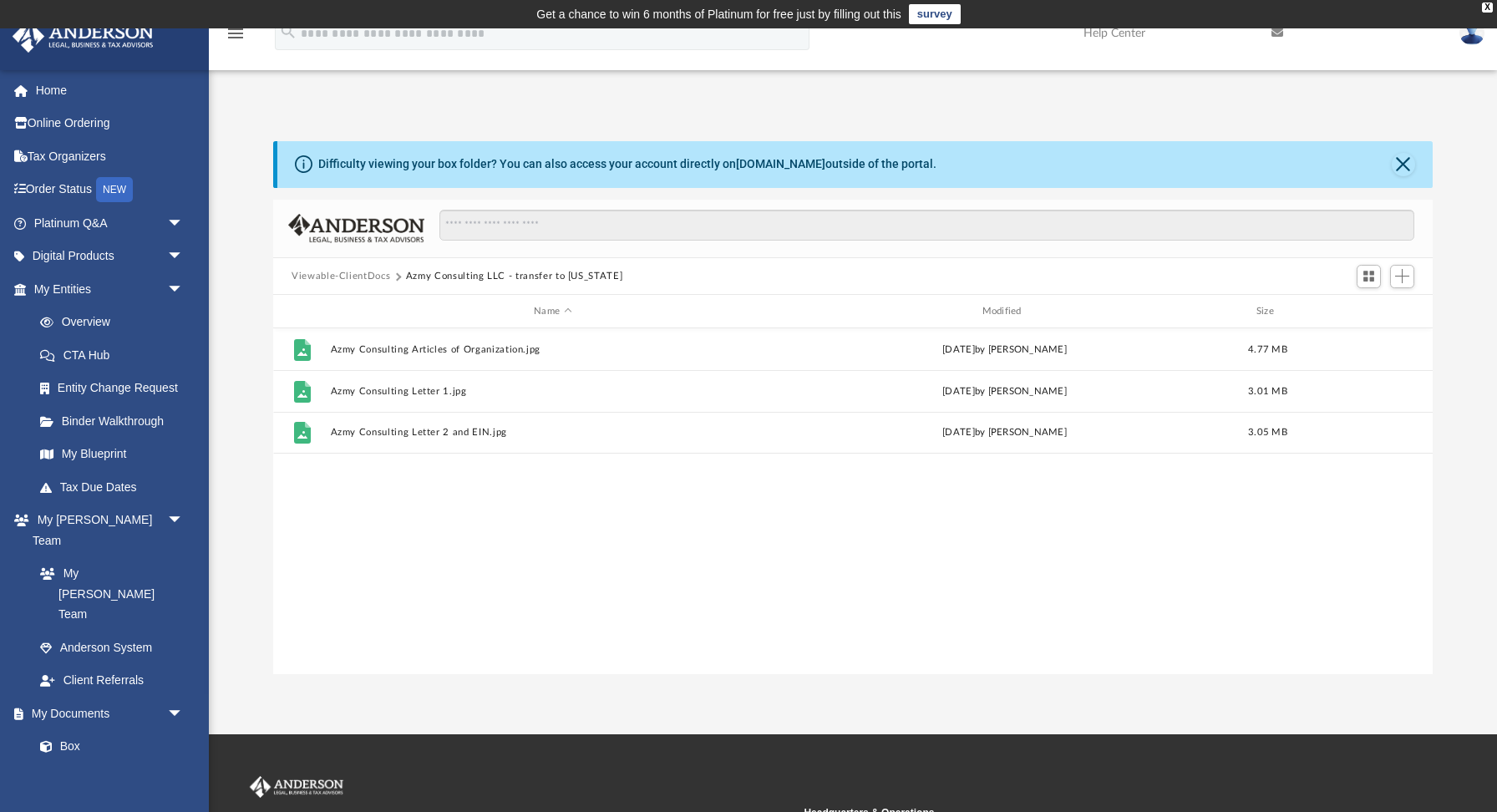
click at [359, 282] on button "Viewable-ClientDocs" at bounding box center [341, 276] width 98 height 15
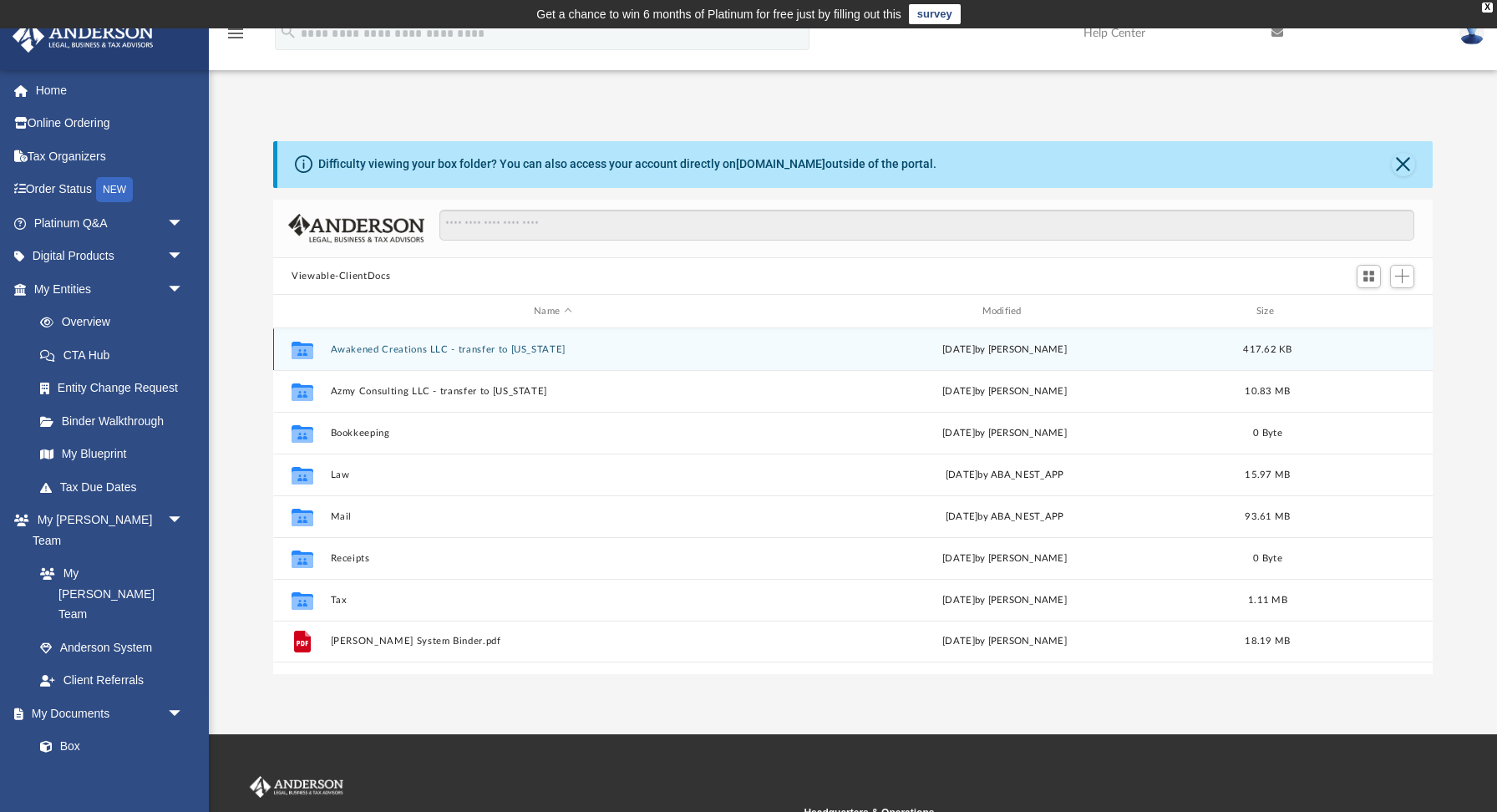
click at [385, 348] on button "Awakened Creations LLC - transfer to Hawaii" at bounding box center [553, 349] width 445 height 11
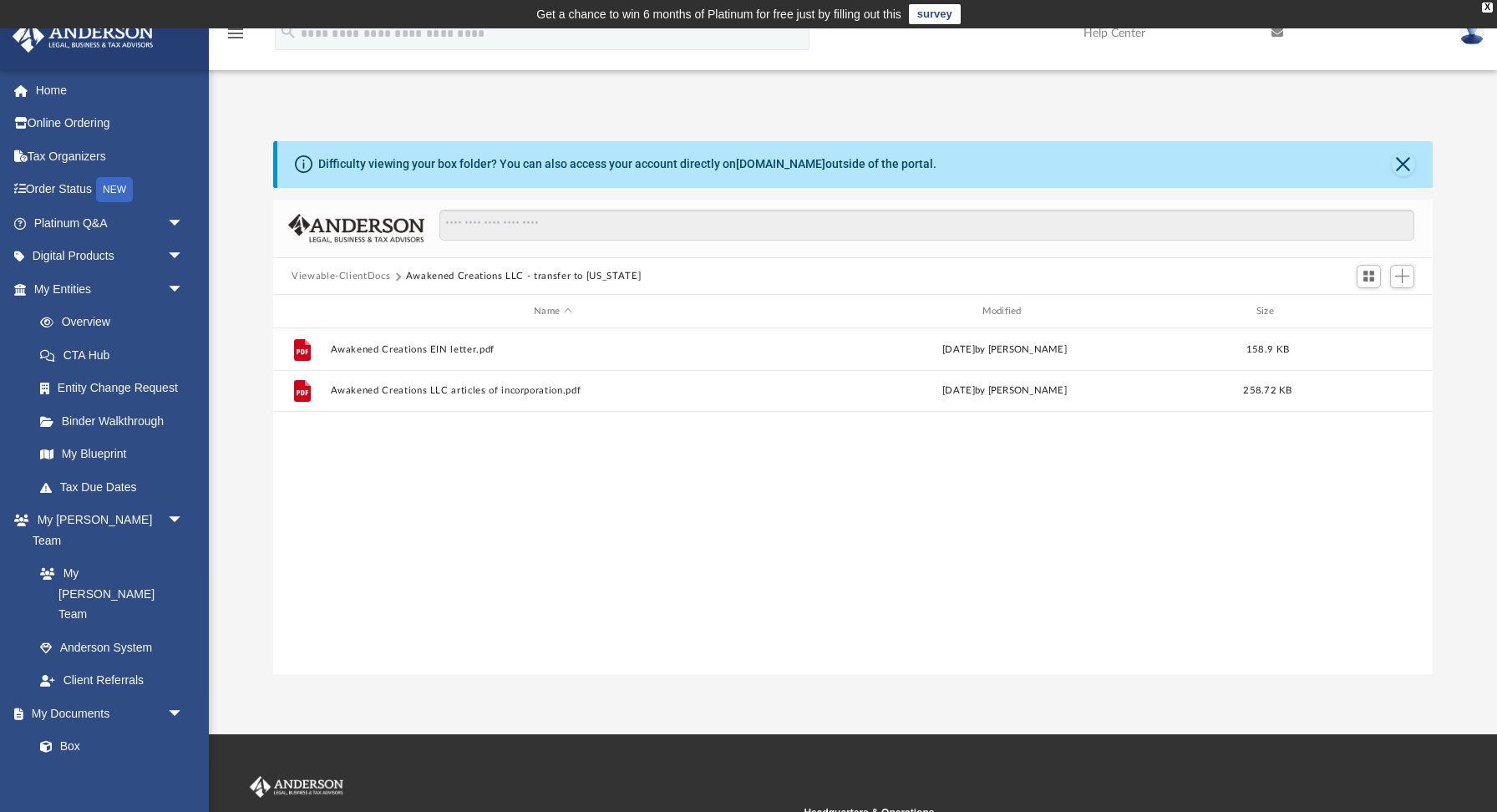
click at [352, 275] on button "Viewable-ClientDocs" at bounding box center [341, 276] width 98 height 15
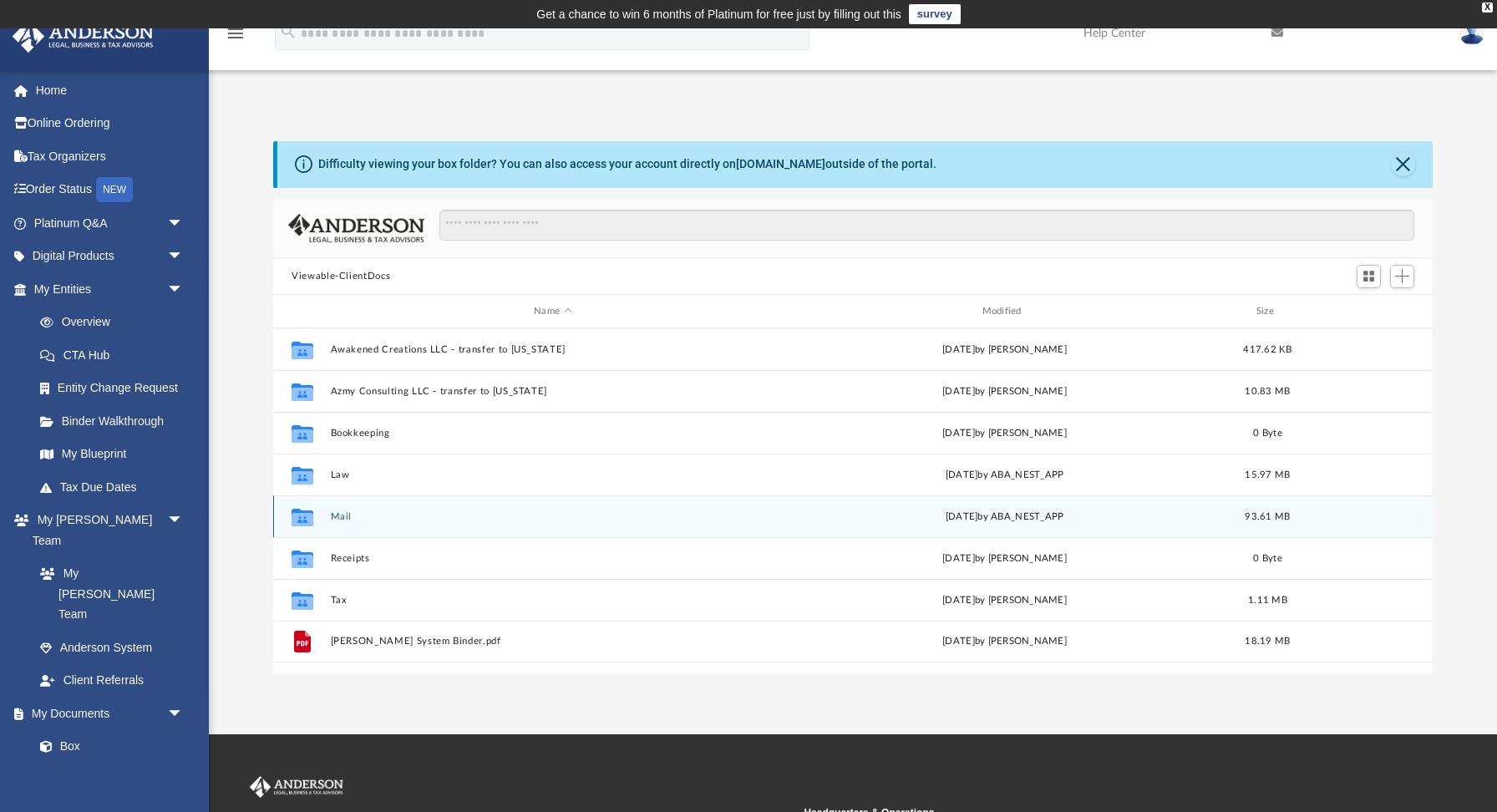
click at [343, 511] on button "Mail" at bounding box center [553, 516] width 445 height 11
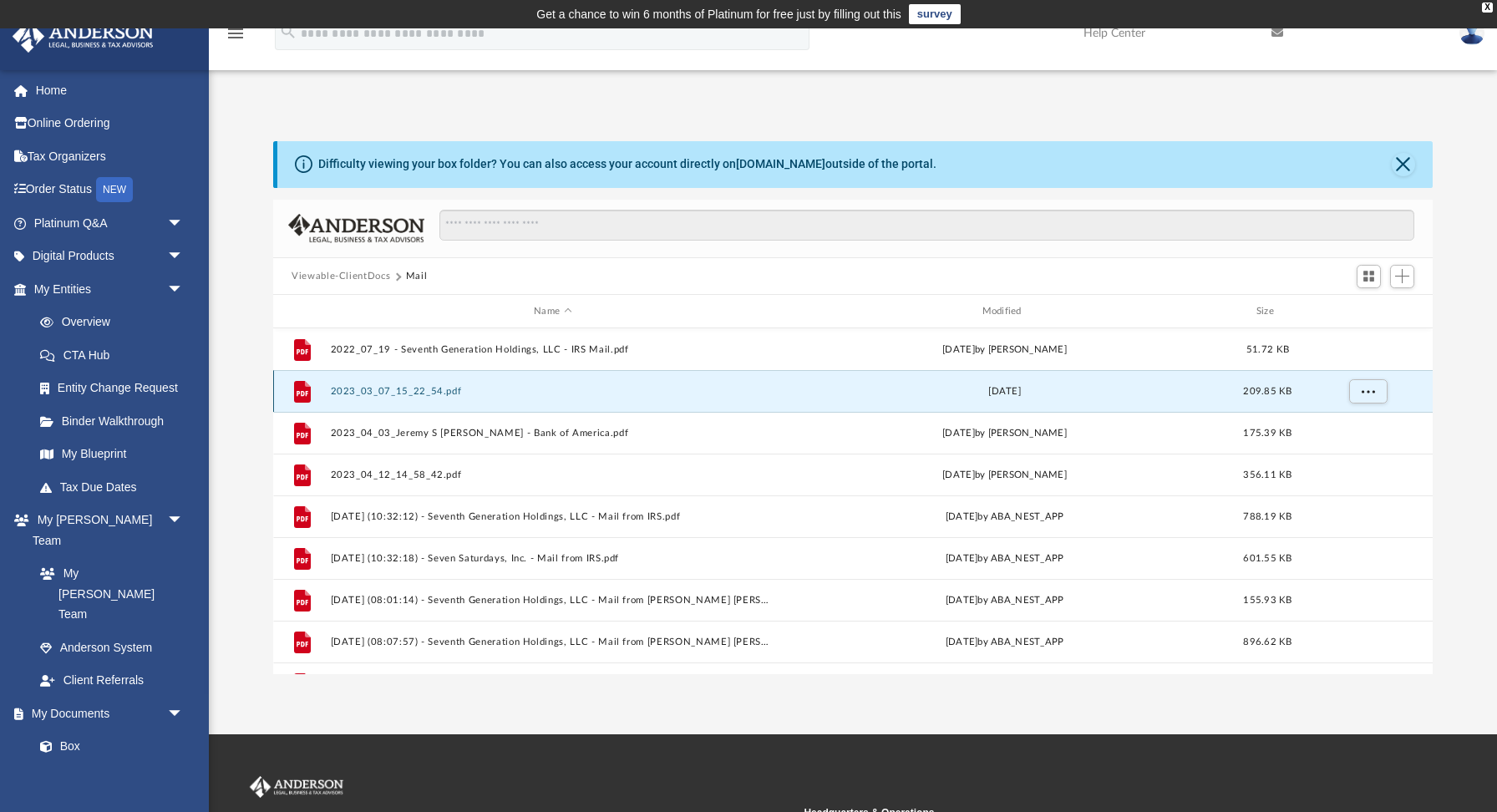
click at [372, 393] on button "2023_03_07_15_22_54.pdf" at bounding box center [553, 391] width 445 height 11
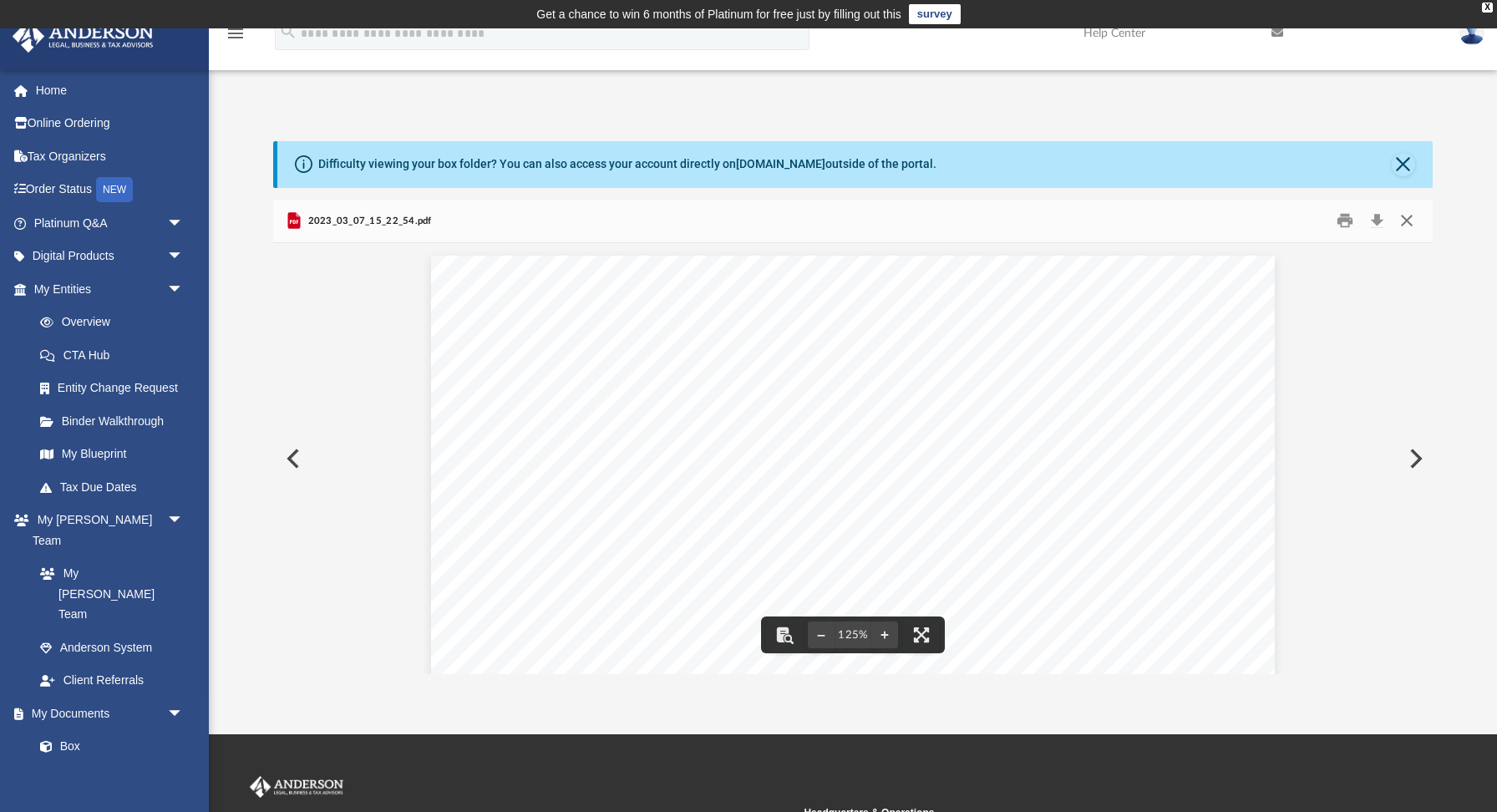
click at [1402, 215] on button "Close" at bounding box center [1406, 221] width 30 height 25
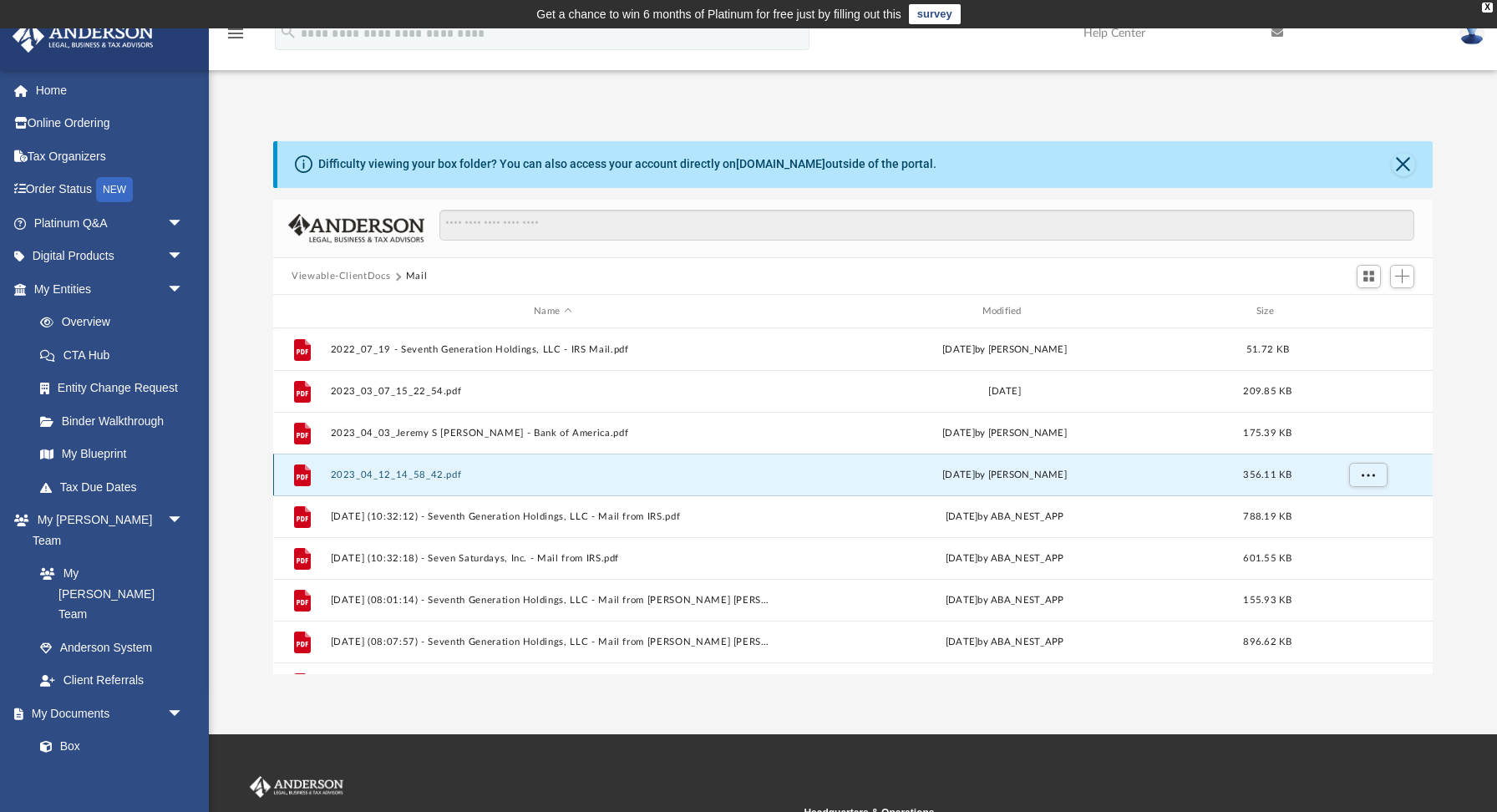
click at [426, 476] on button "2023_04_12_14_58_42.pdf" at bounding box center [553, 475] width 445 height 11
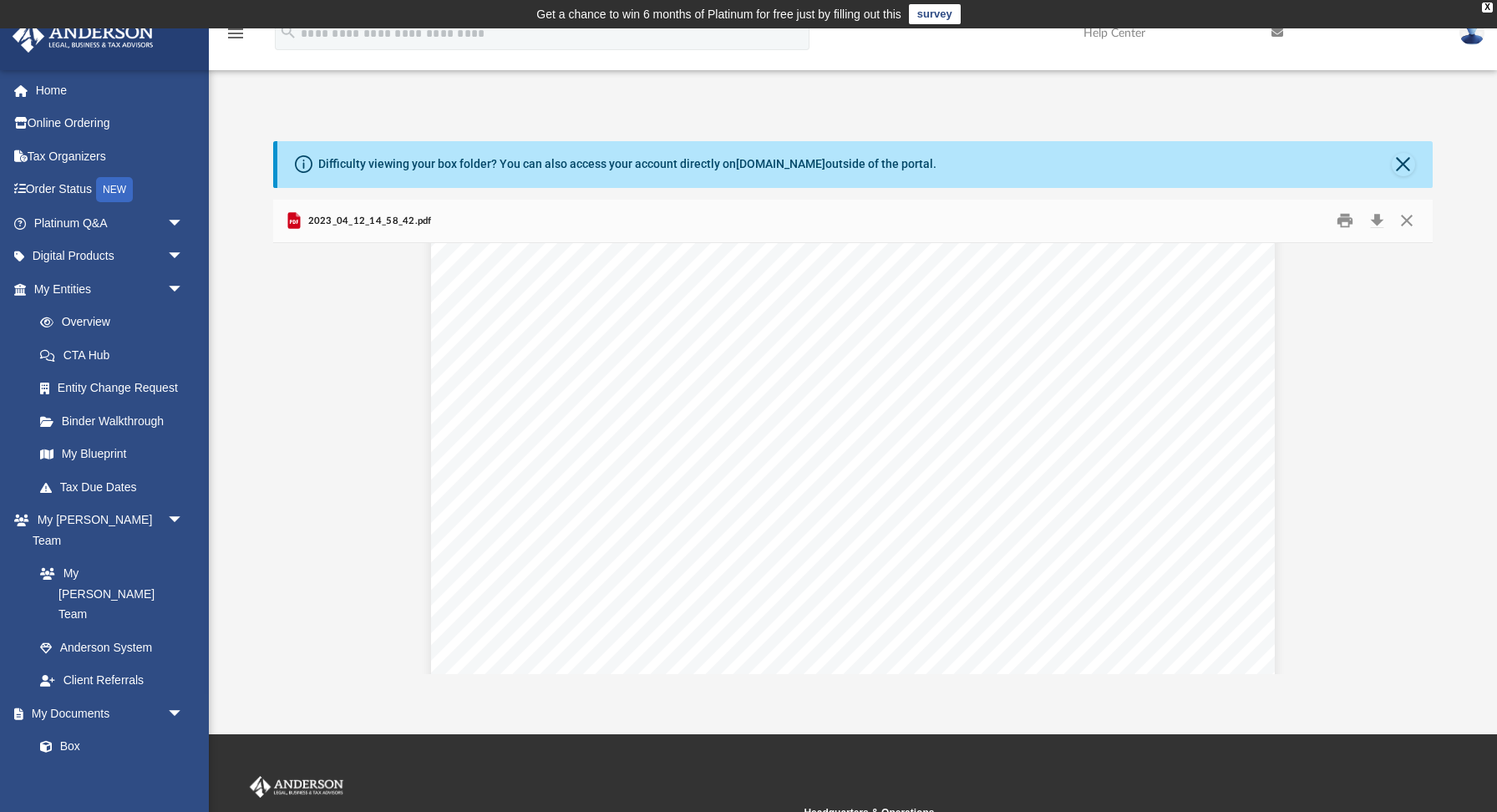
scroll to position [96, 0]
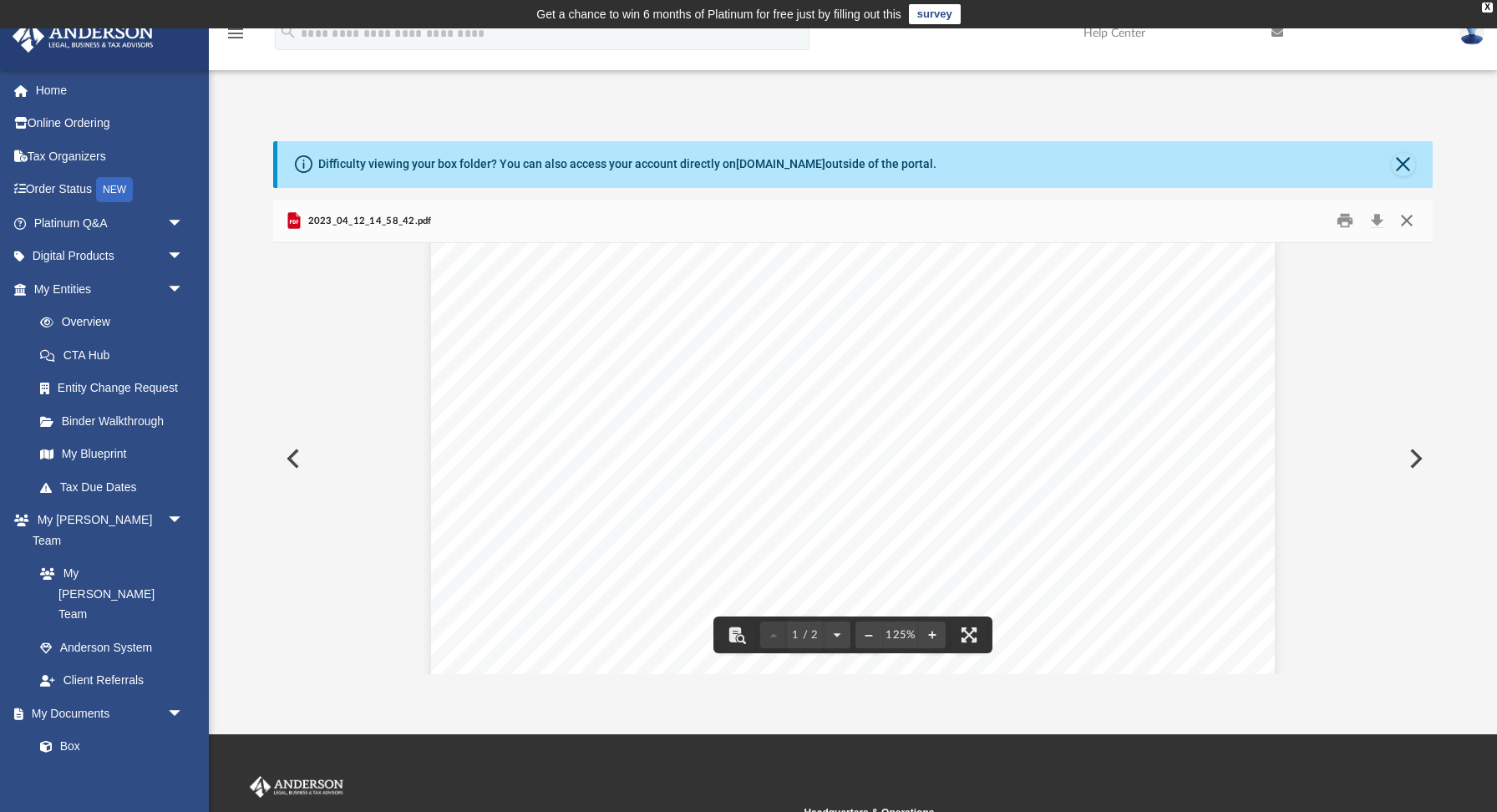
click at [1405, 219] on button "Close" at bounding box center [1406, 221] width 30 height 25
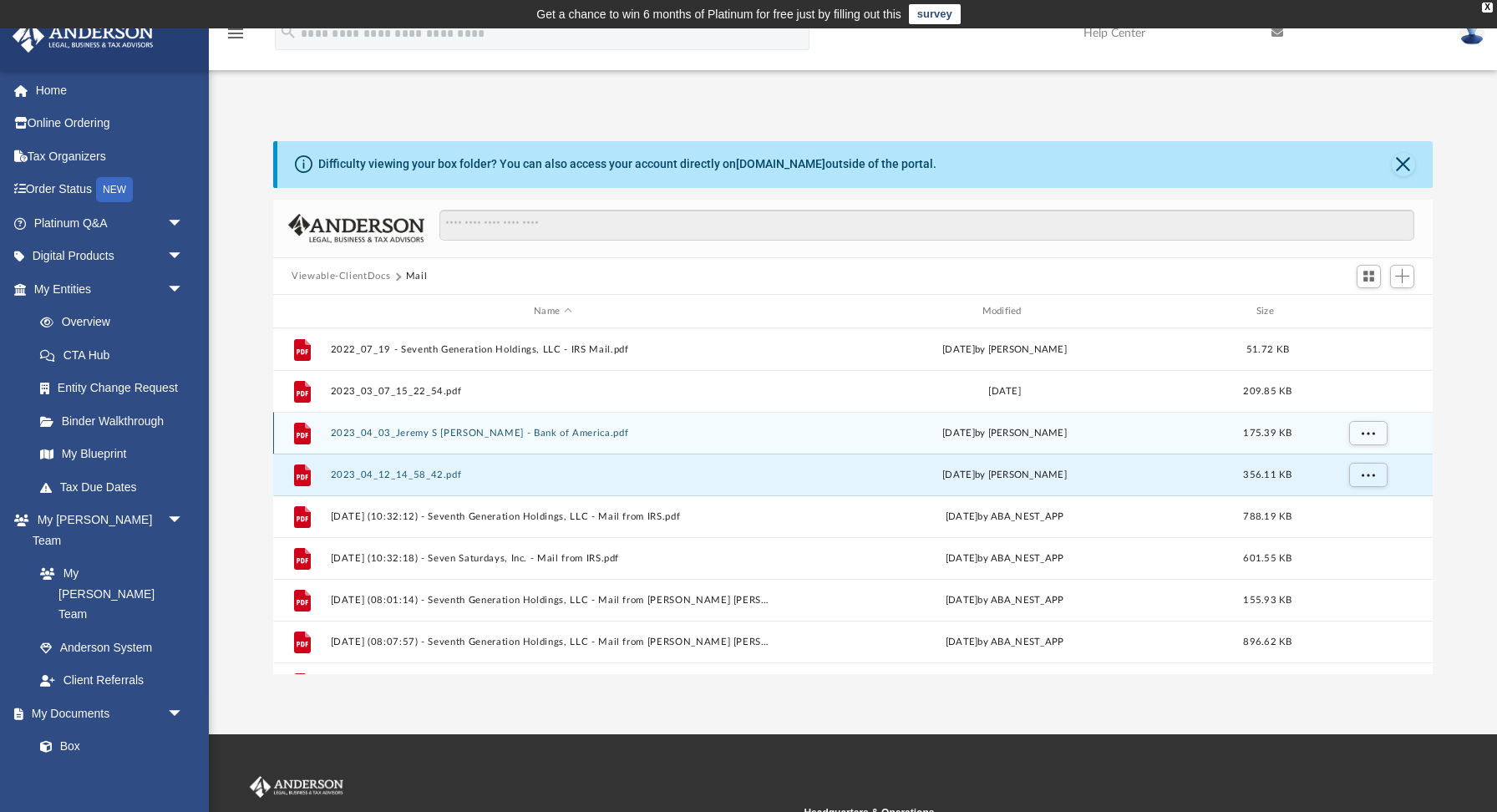
click at [414, 428] on button "2023_04_03_Jeremy S Richardson - Bank of America.pdf" at bounding box center [553, 433] width 445 height 11
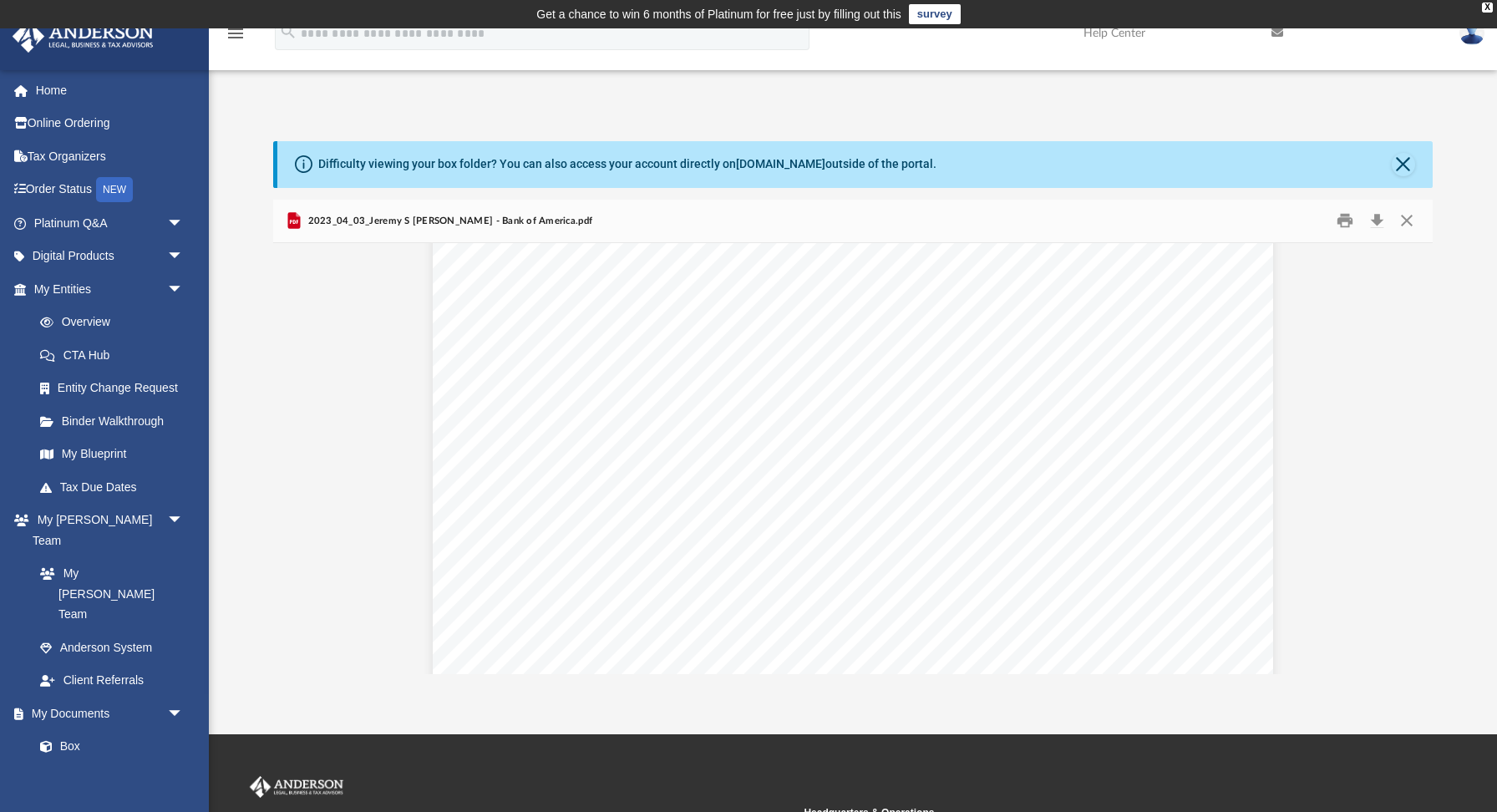
scroll to position [0, 0]
click at [1404, 216] on button "Close" at bounding box center [1406, 221] width 30 height 25
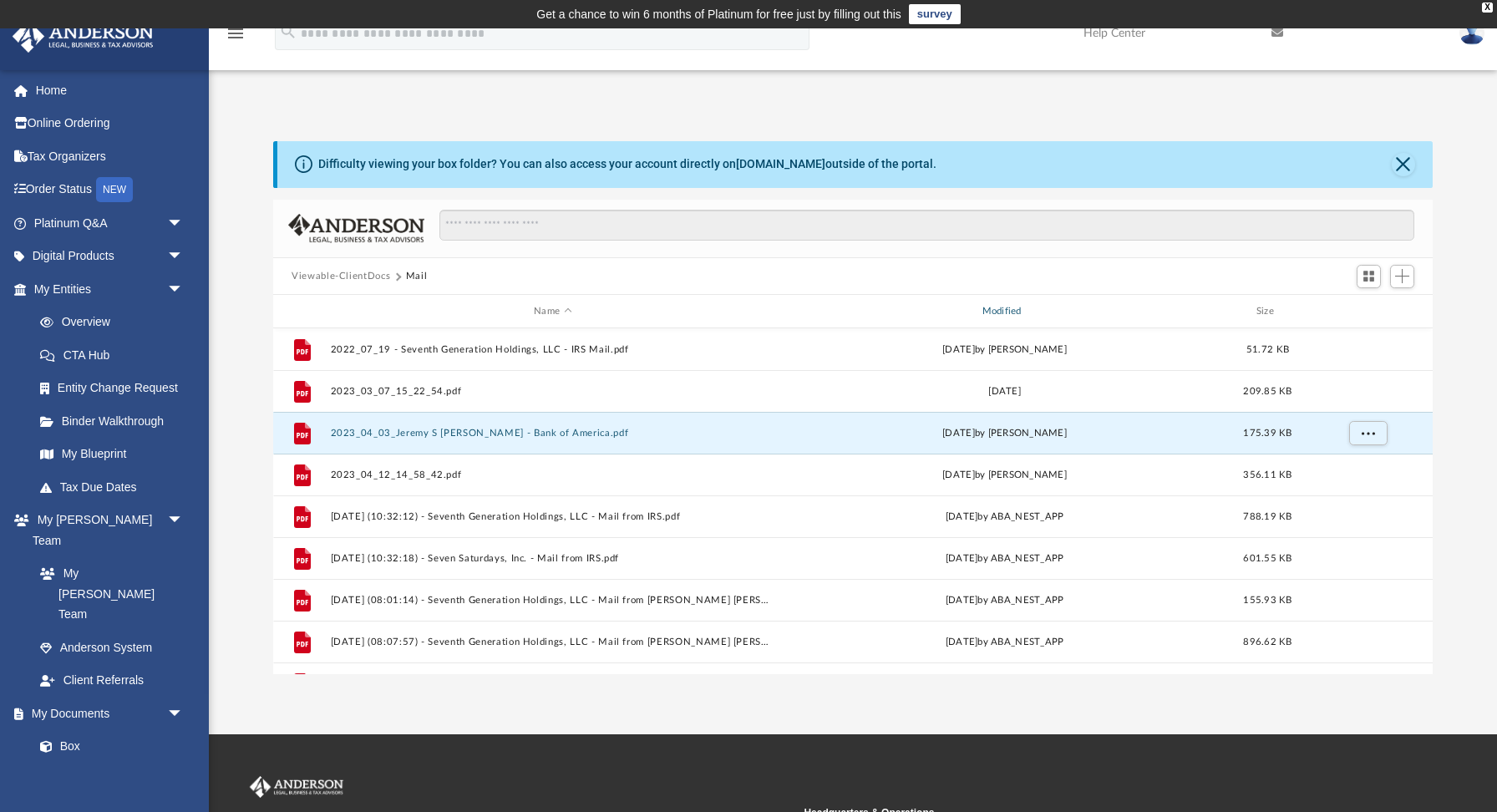
click at [1019, 313] on div "Modified" at bounding box center [1005, 311] width 446 height 15
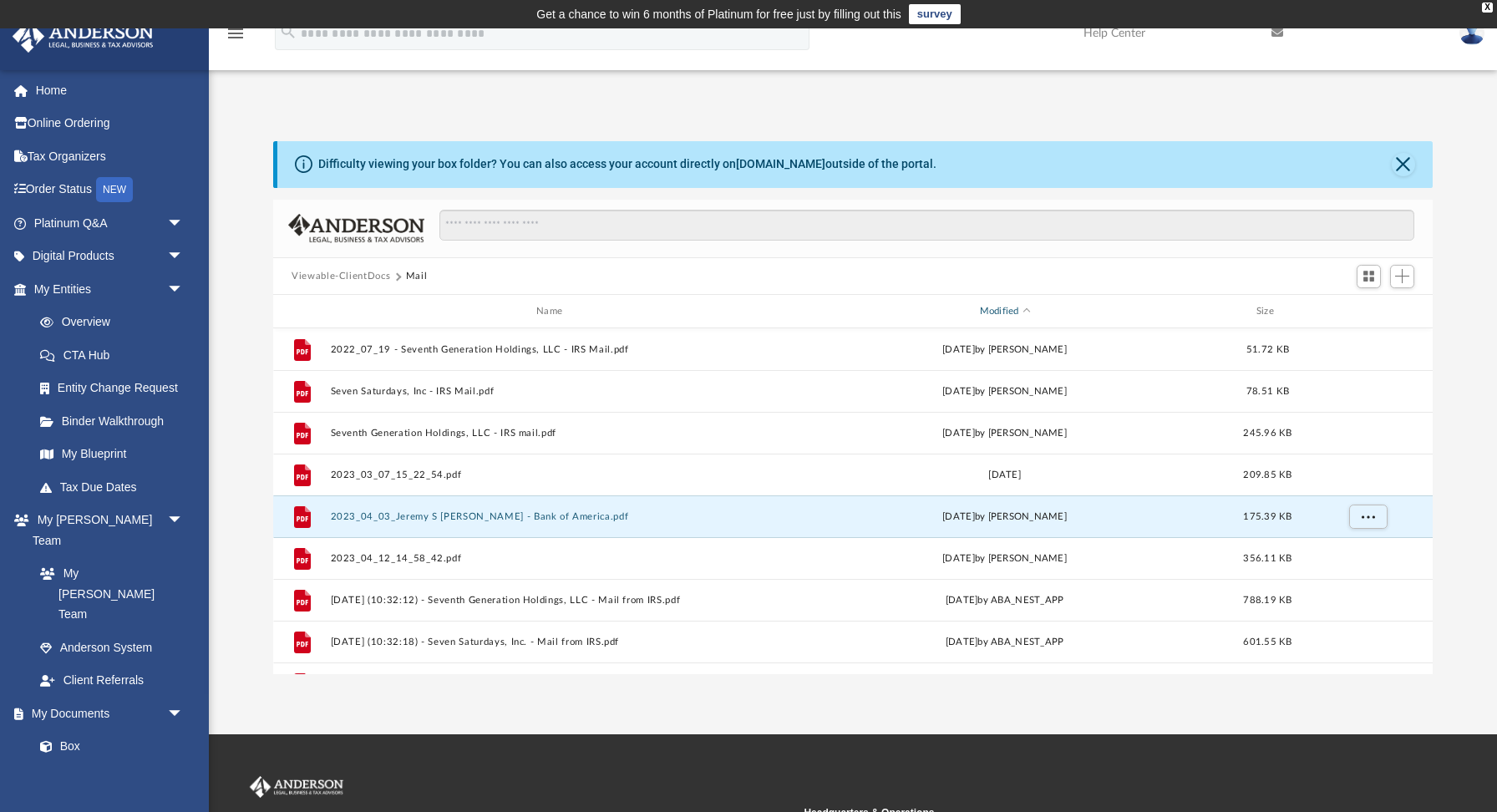
click at [1023, 312] on span "Modified" at bounding box center [1026, 311] width 6 height 6
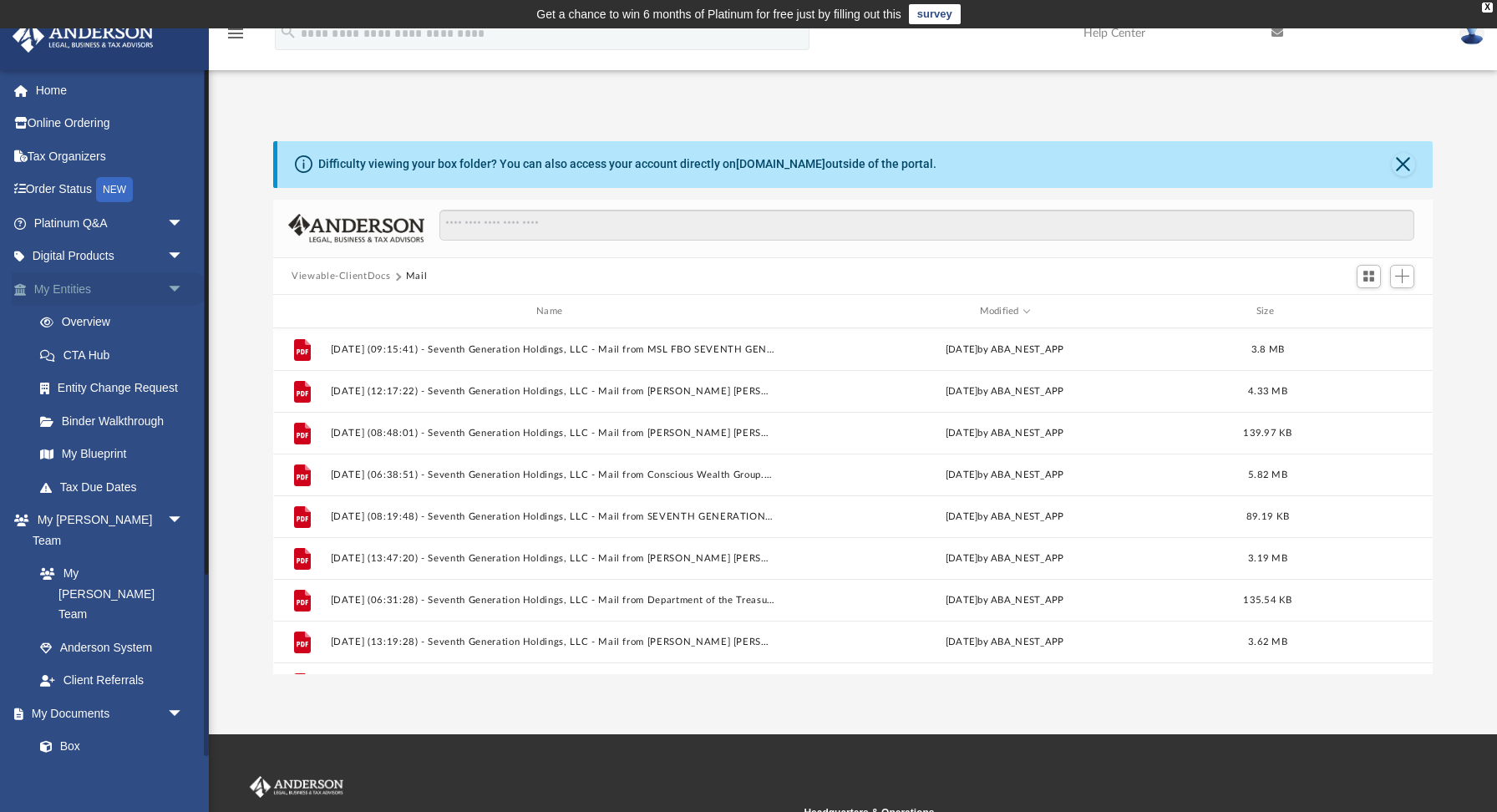
click at [75, 290] on link "My Entities arrow_drop_down" at bounding box center [110, 288] width 197 height 34
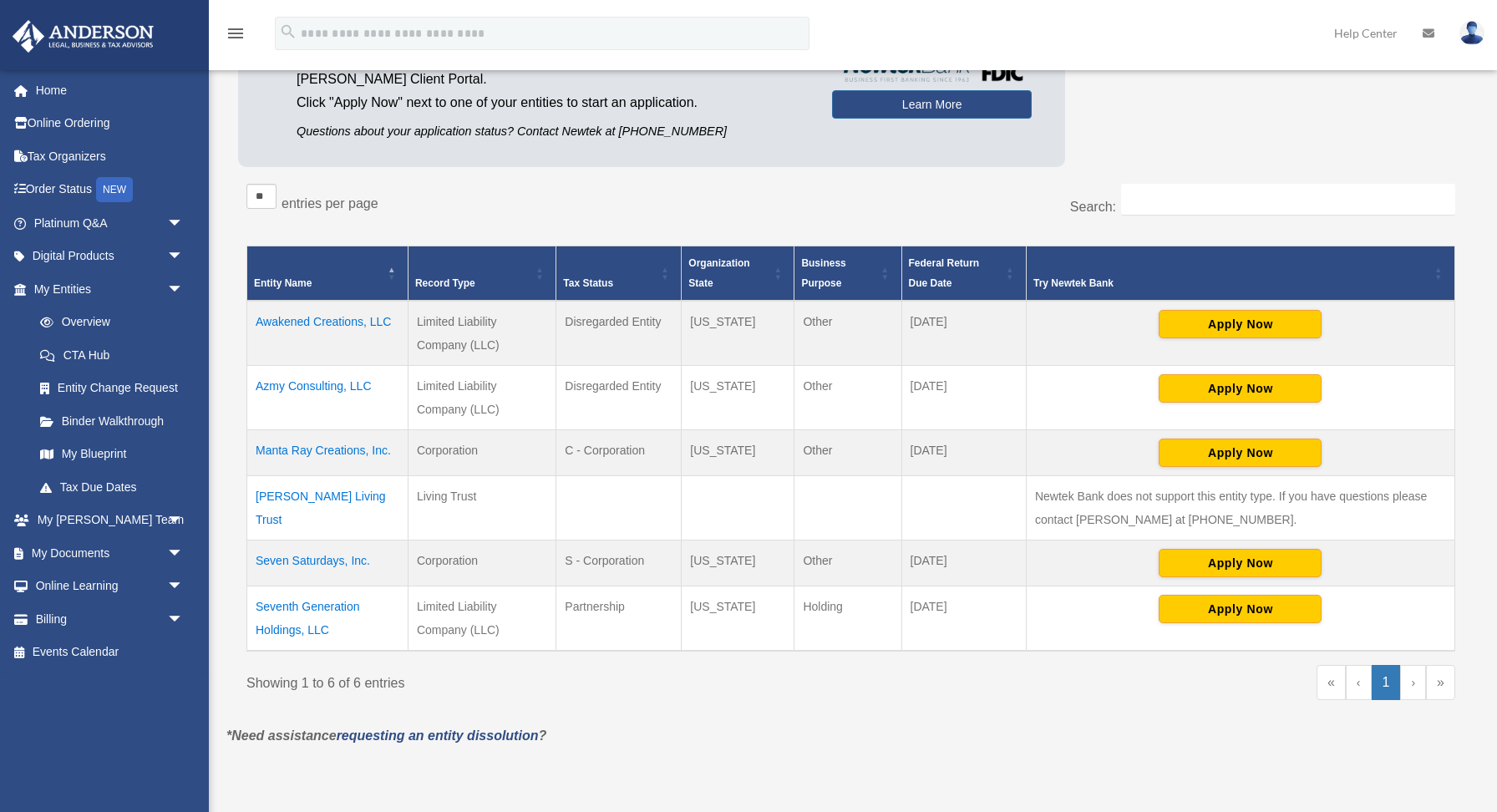
scroll to position [221, 0]
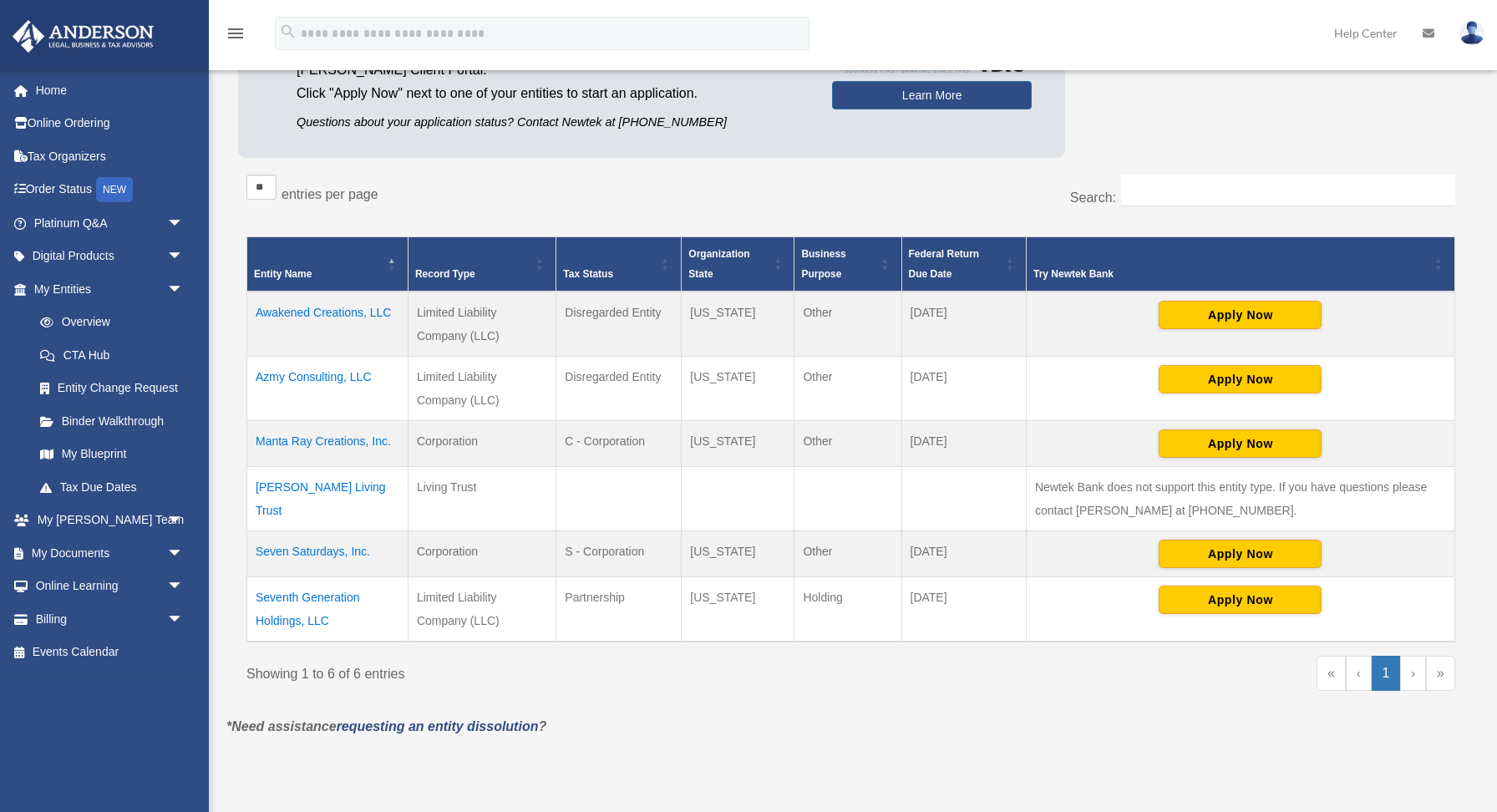
click at [362, 488] on td "[PERSON_NAME] Living Trust" at bounding box center [327, 498] width 161 height 65
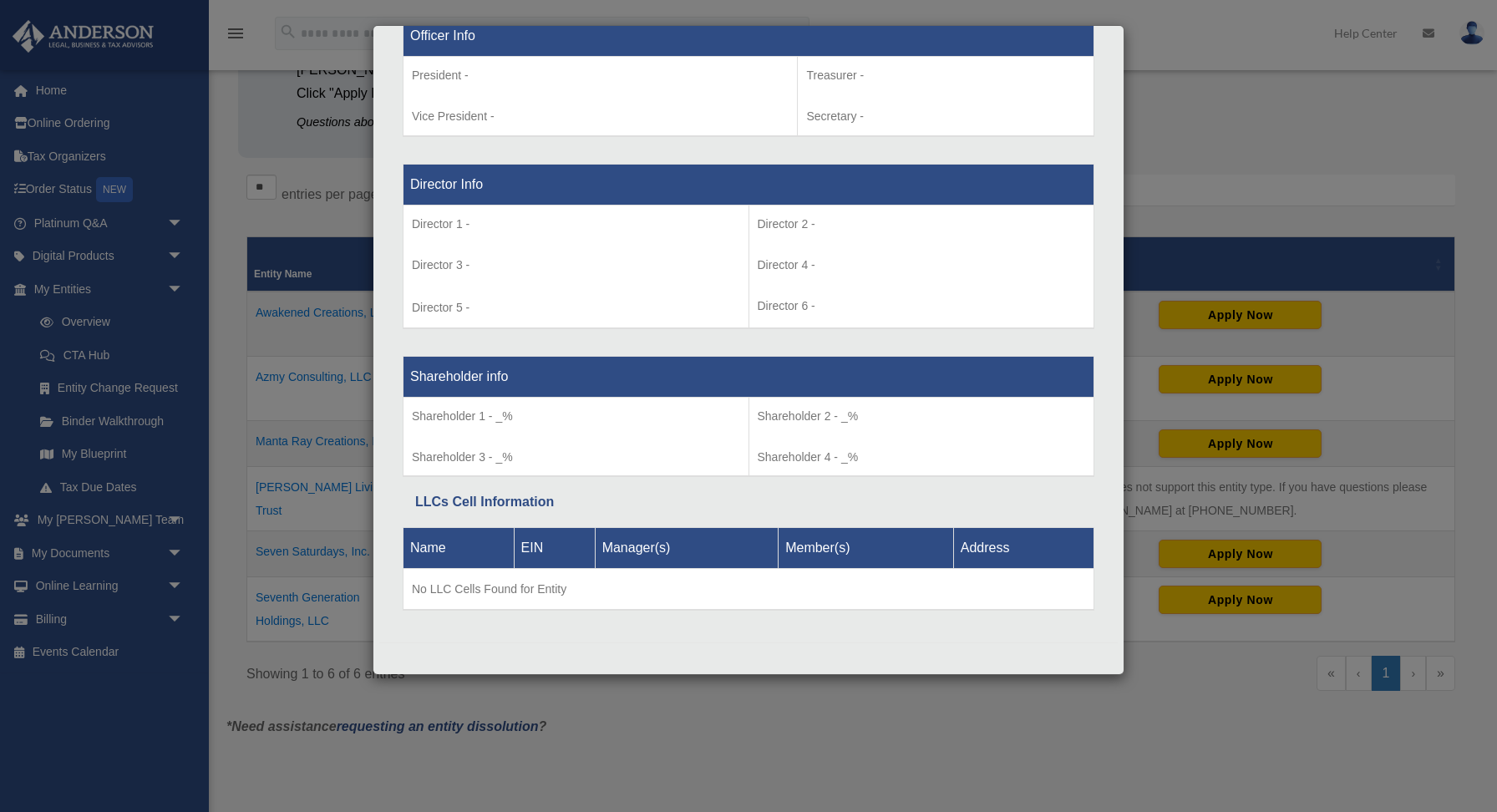
scroll to position [0, 0]
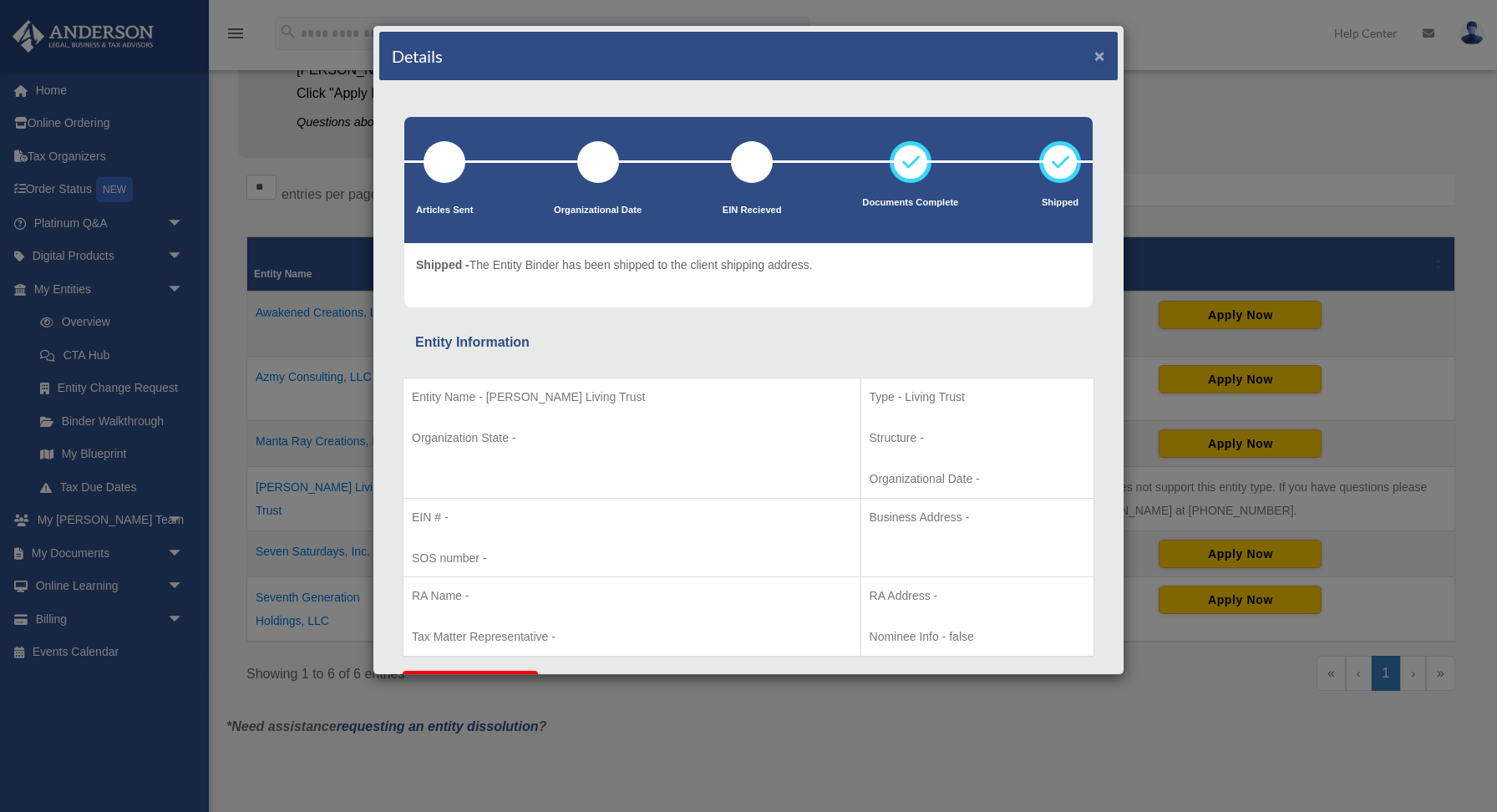
click at [1099, 60] on button "×" at bounding box center [1100, 55] width 11 height 17
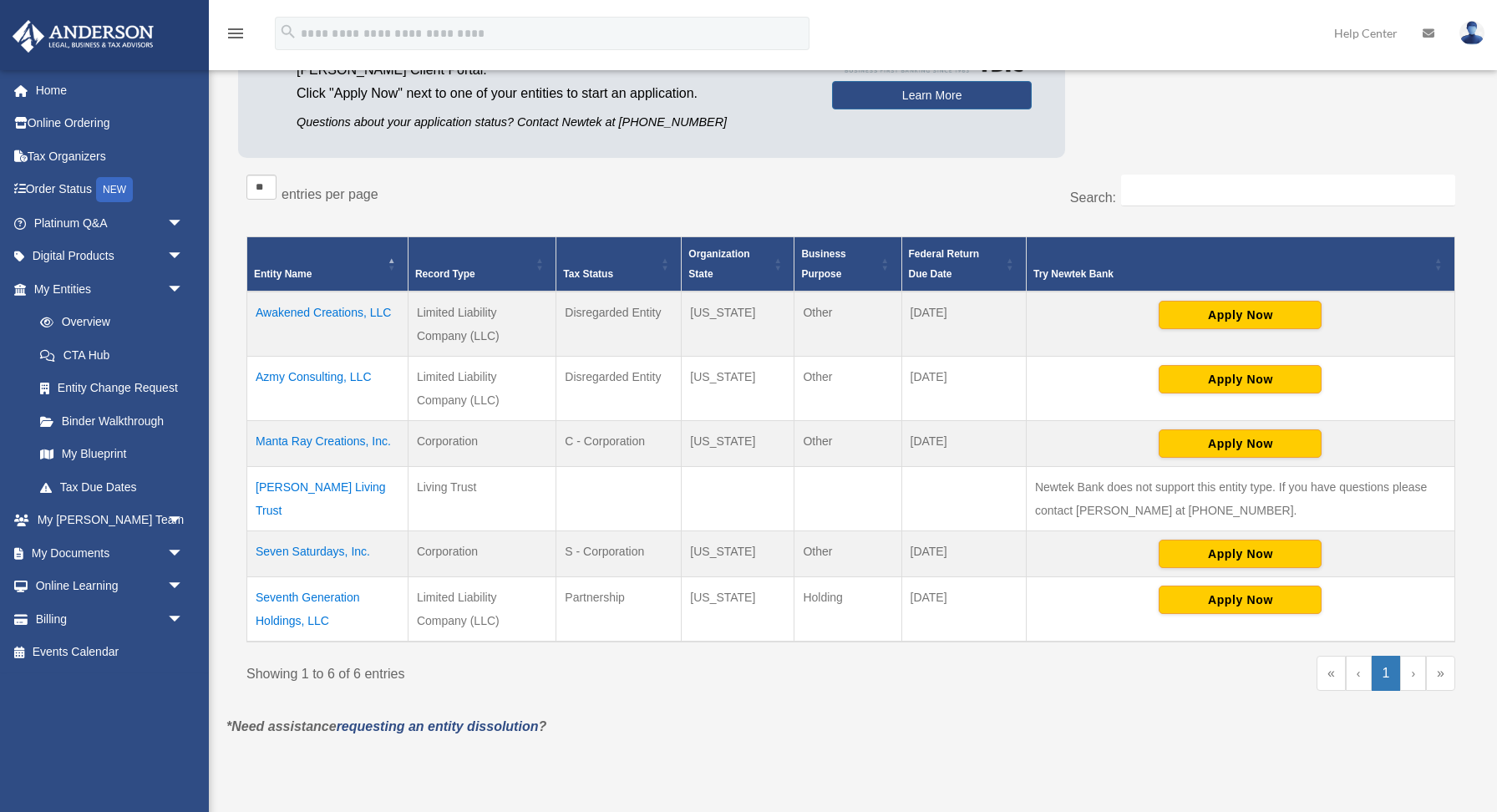
click at [373, 445] on td "Manta Ray Creations, Inc." at bounding box center [327, 443] width 161 height 46
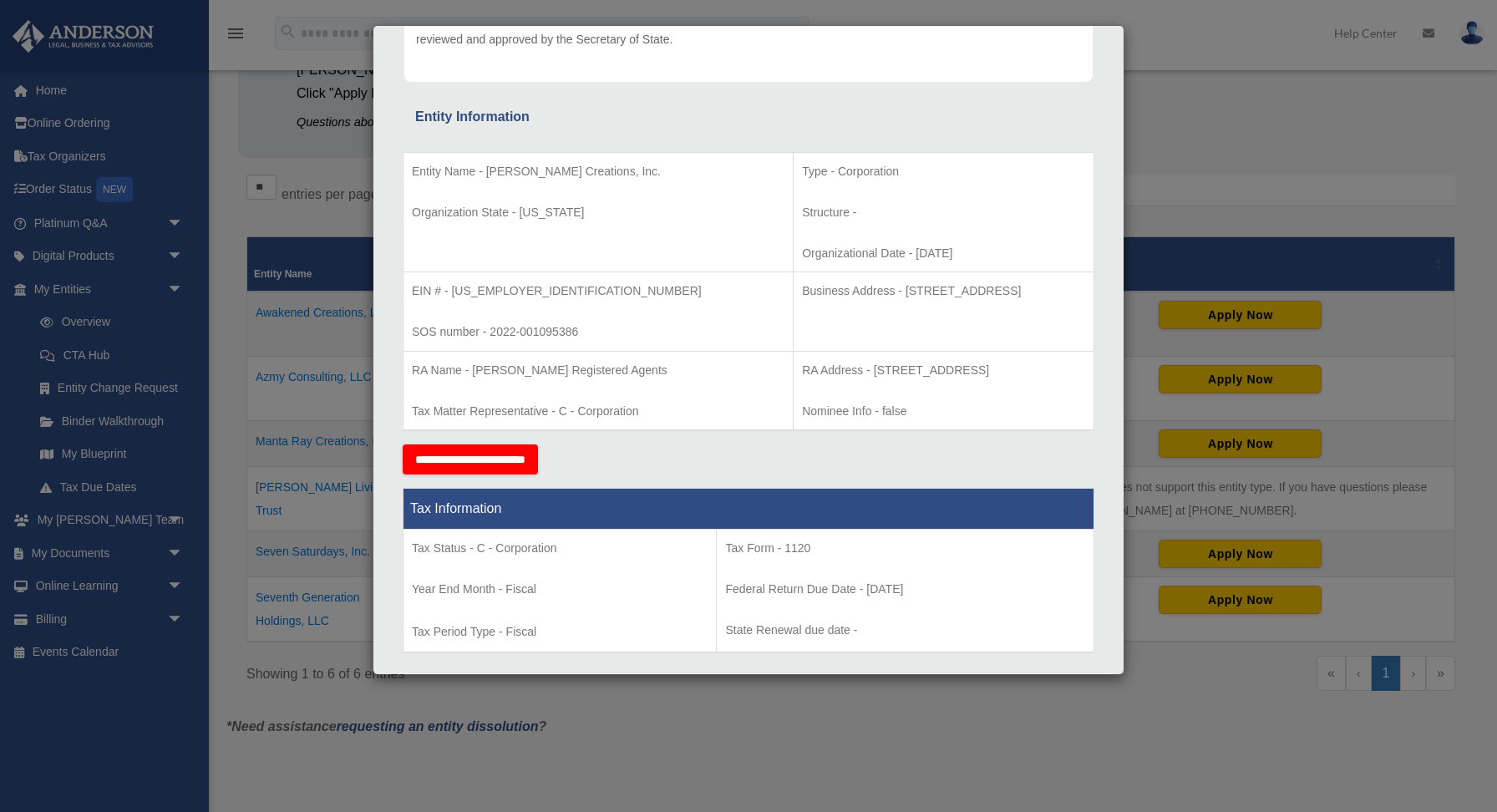
scroll to position [248, 0]
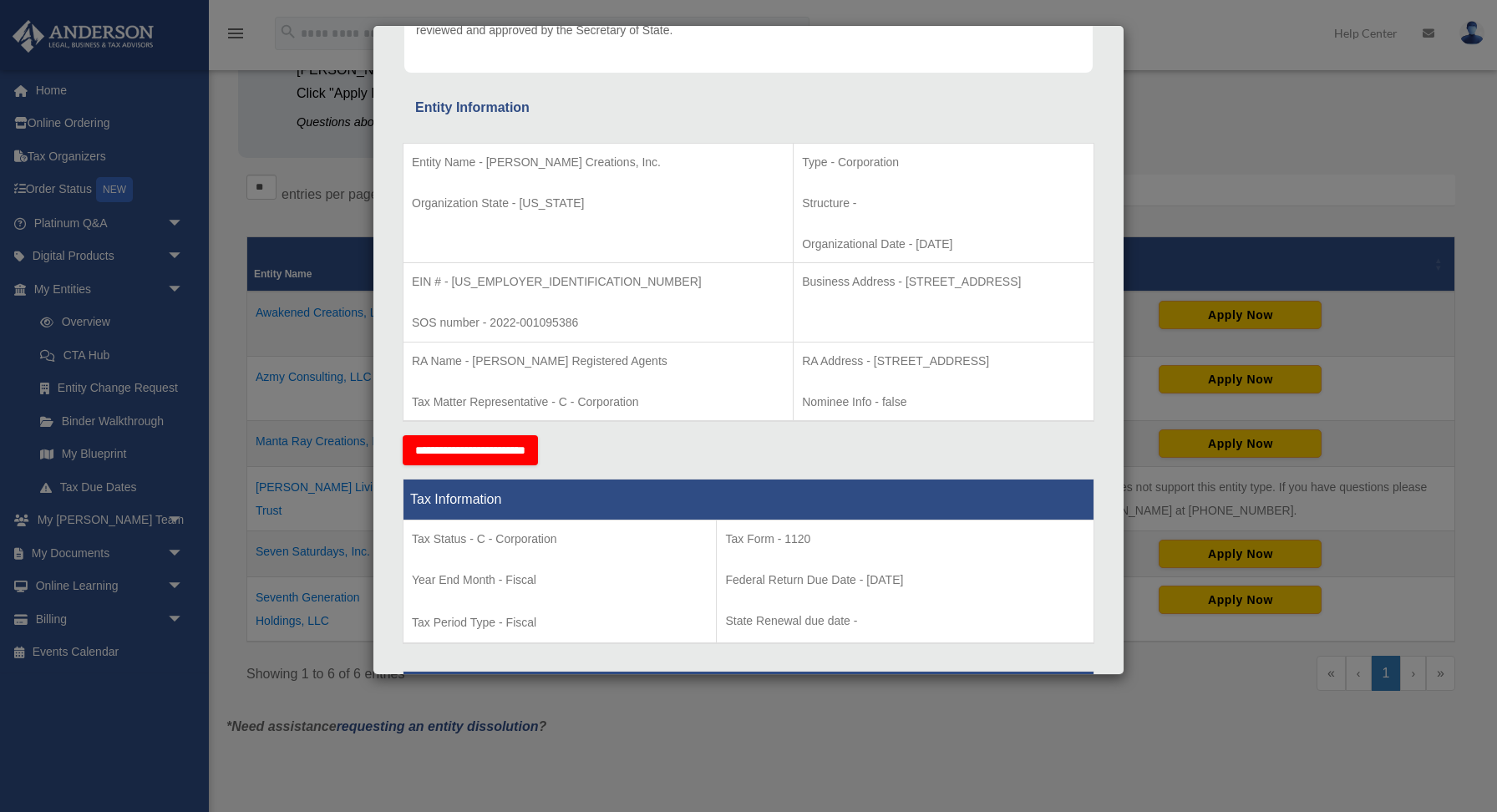
click at [527, 454] on input "**********" at bounding box center [470, 450] width 136 height 30
click at [333, 185] on div "Details × Articles Sent Organizational Date" at bounding box center [748, 406] width 1497 height 812
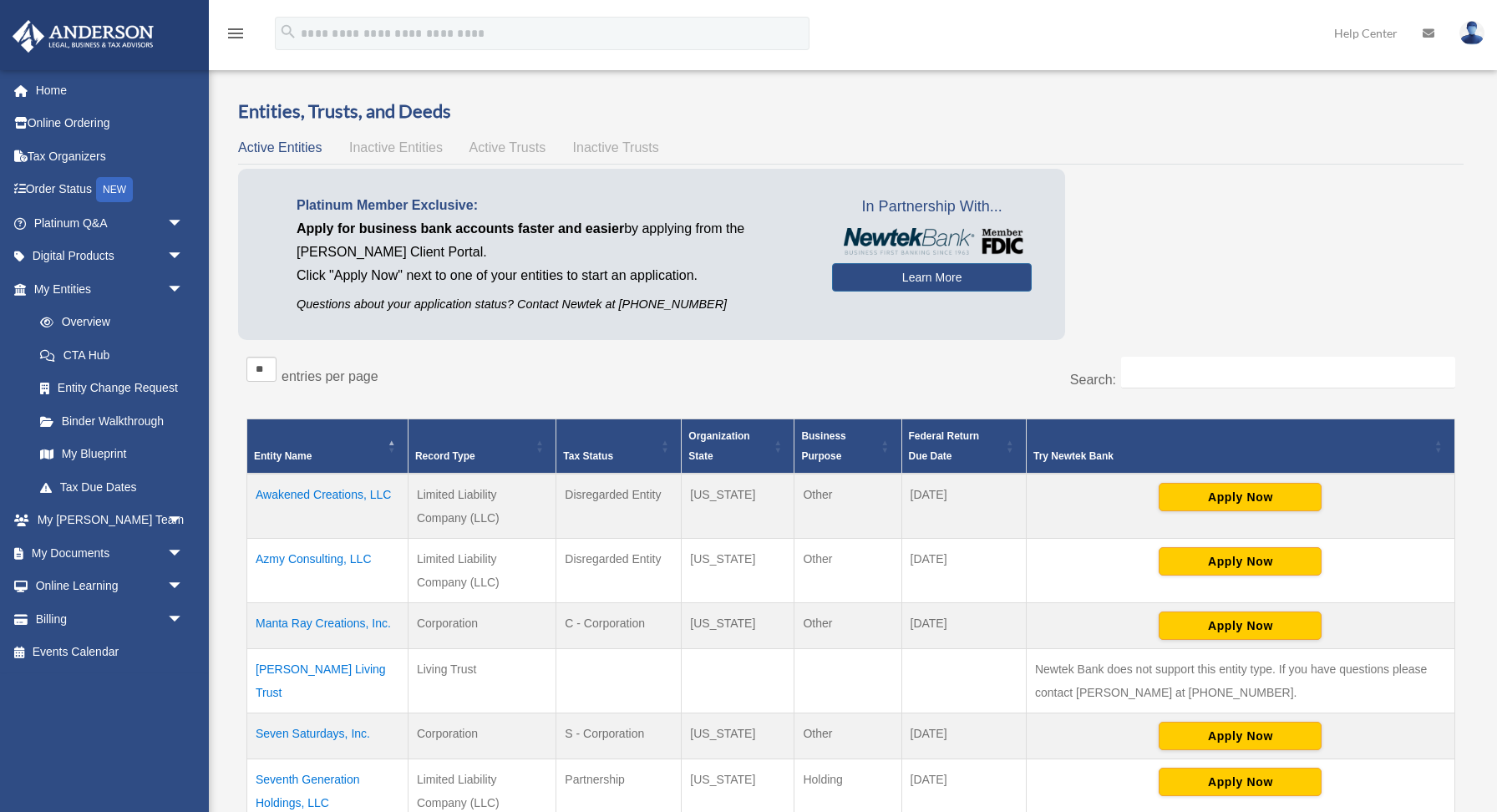
scroll to position [42, 0]
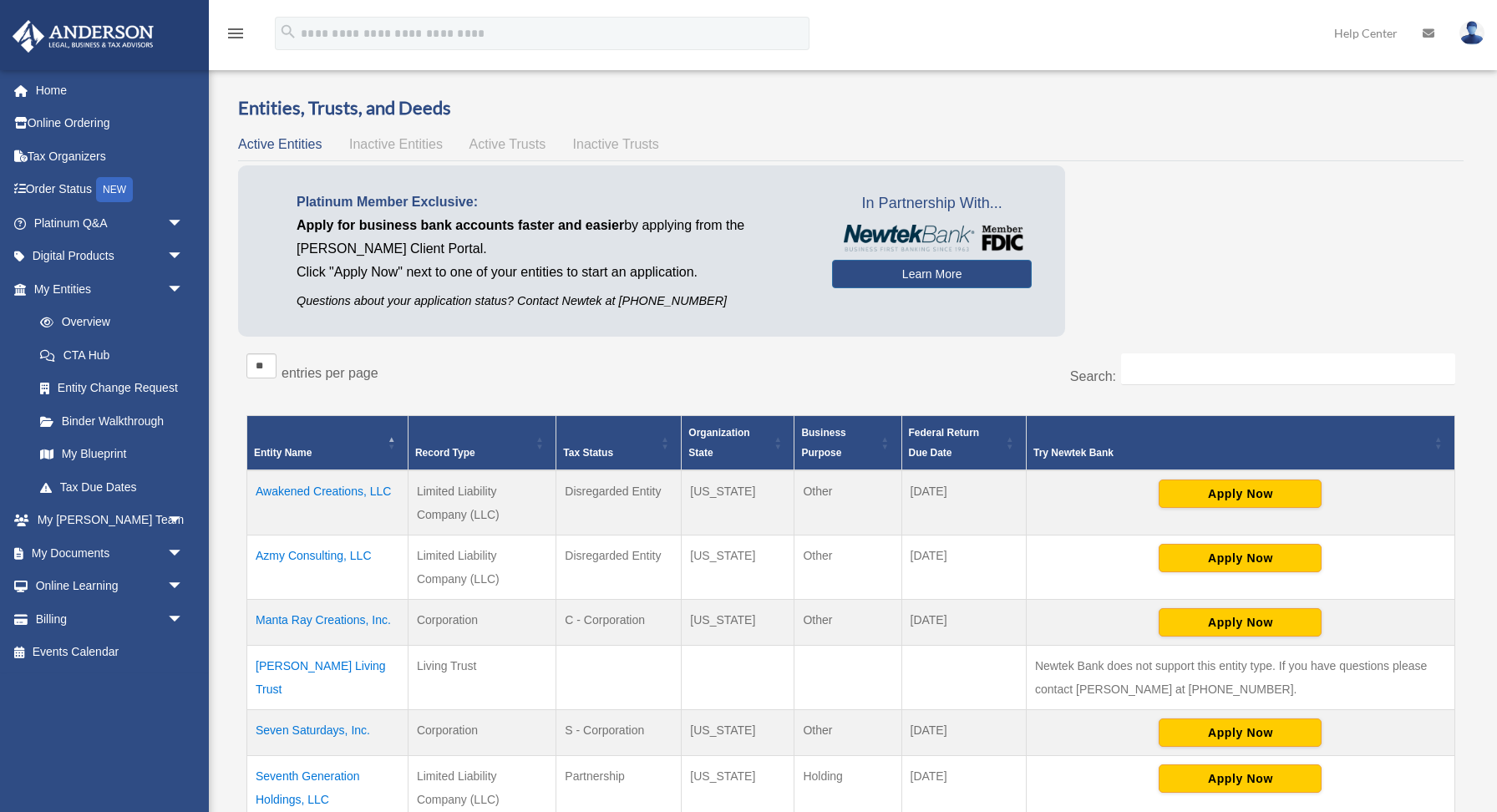
click at [514, 144] on span "Active Trusts" at bounding box center [507, 145] width 77 height 15
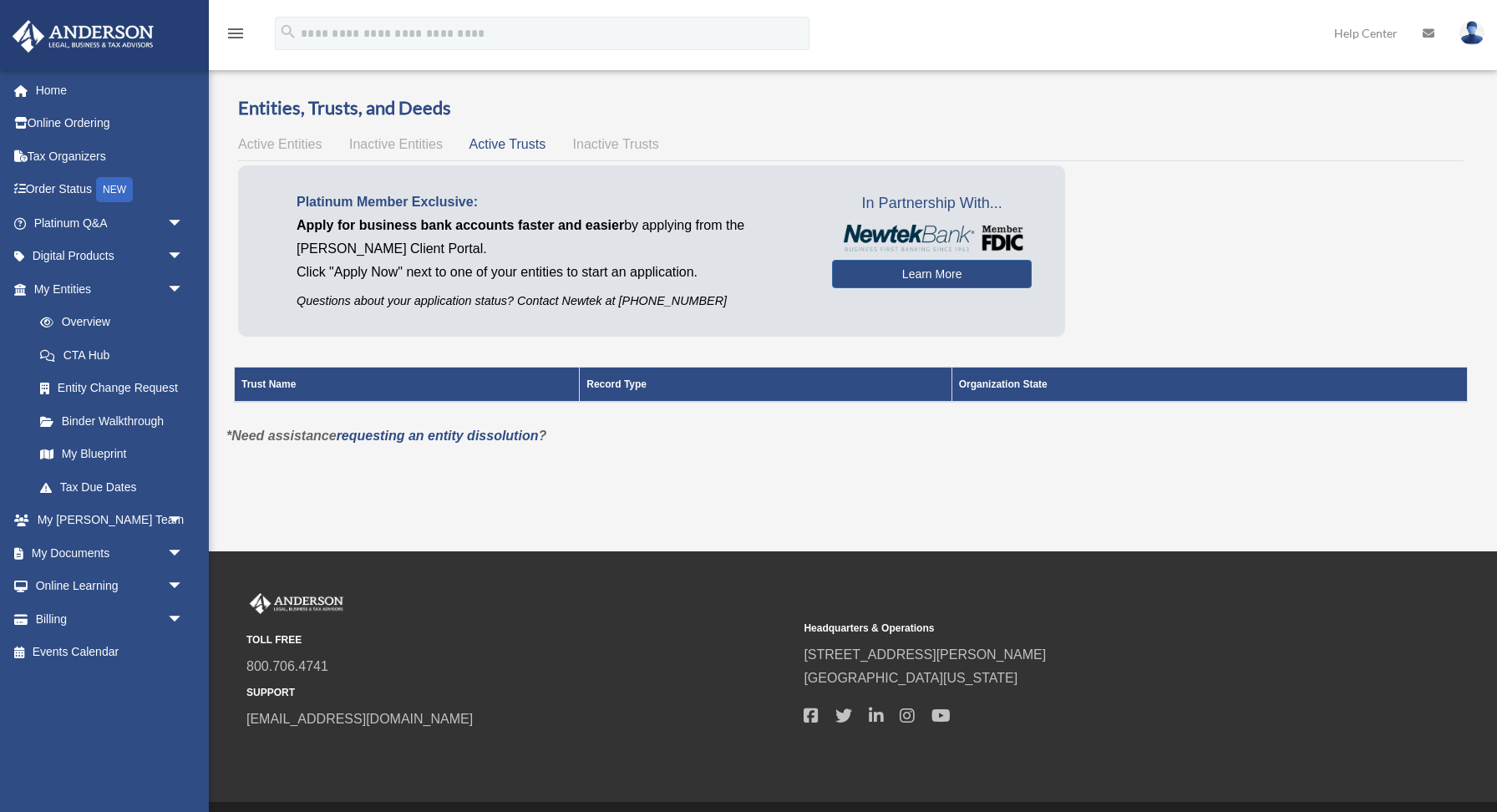
click at [590, 142] on span "Inactive Trusts" at bounding box center [616, 145] width 86 height 15
click at [520, 134] on div "Active Entities Inactive Entities Active Trusts Inactive Trusts" at bounding box center [851, 145] width 1226 height 24
click at [513, 142] on span "Active Trusts" at bounding box center [507, 145] width 77 height 15
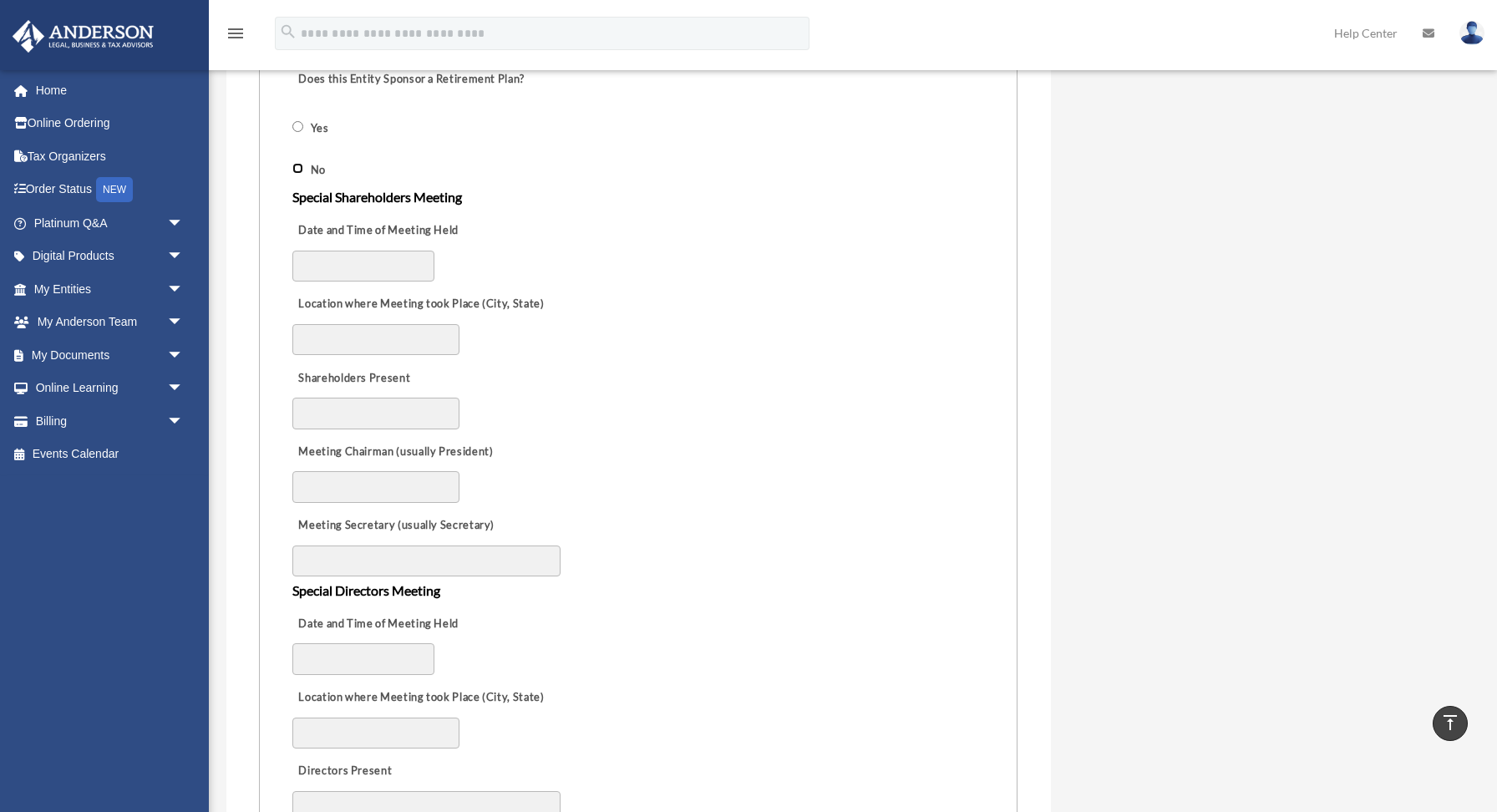
scroll to position [1000, 0]
click at [388, 250] on input "Date and Time of Meeting Held" at bounding box center [364, 266] width 142 height 32
click at [434, 327] on input "Location where Meeting took Place (City, State)" at bounding box center [377, 339] width 167 height 32
click at [518, 332] on div "Location where Meeting took Place (City, State)" at bounding box center [638, 318] width 696 height 74
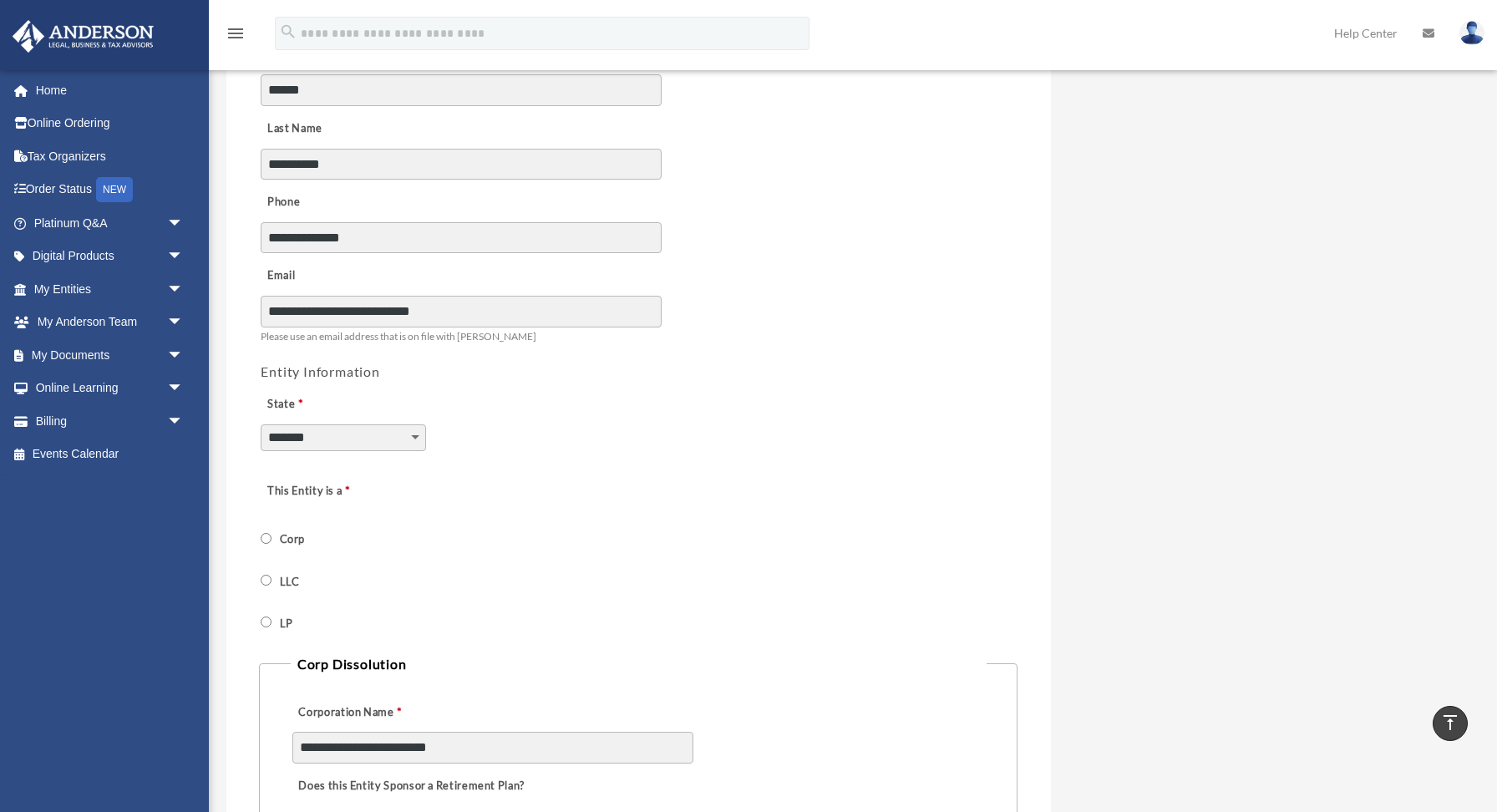
scroll to position [0, 0]
